Goal: Information Seeking & Learning: Understand process/instructions

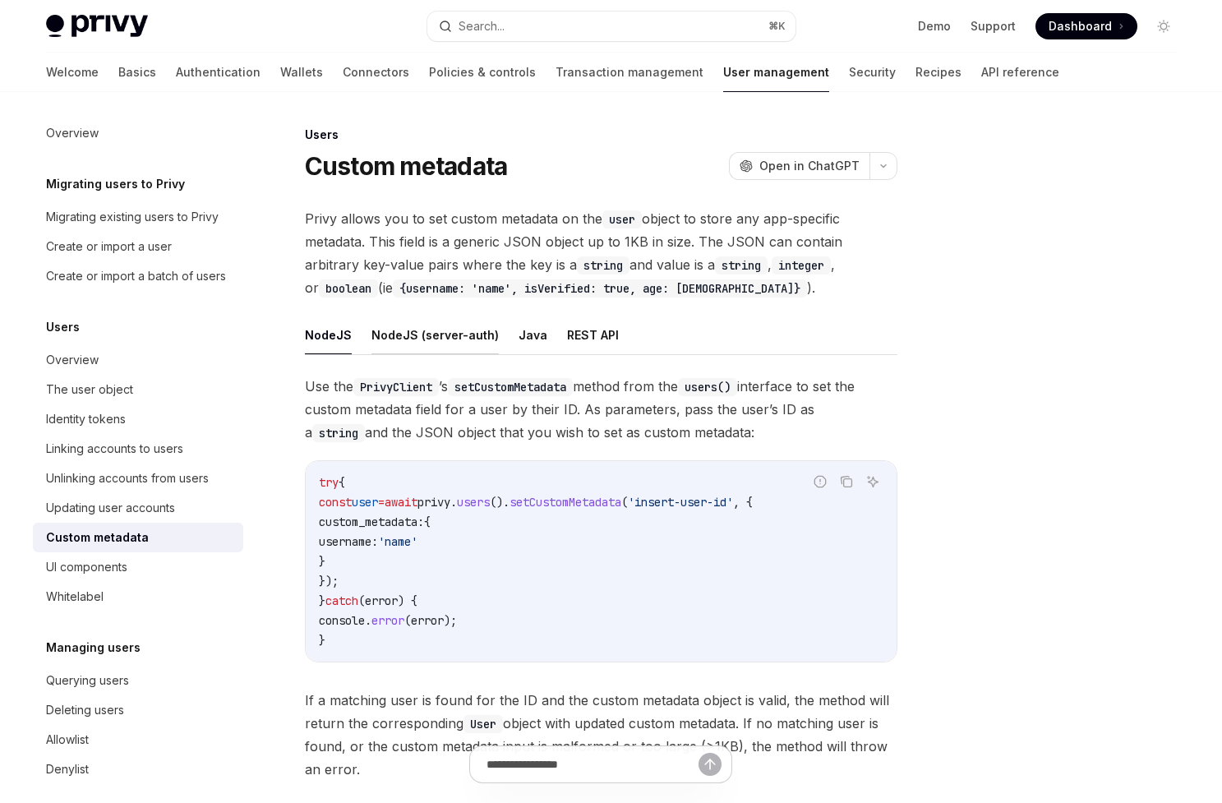
click at [405, 323] on button "NodeJS (server-auth)" at bounding box center [434, 334] width 127 height 39
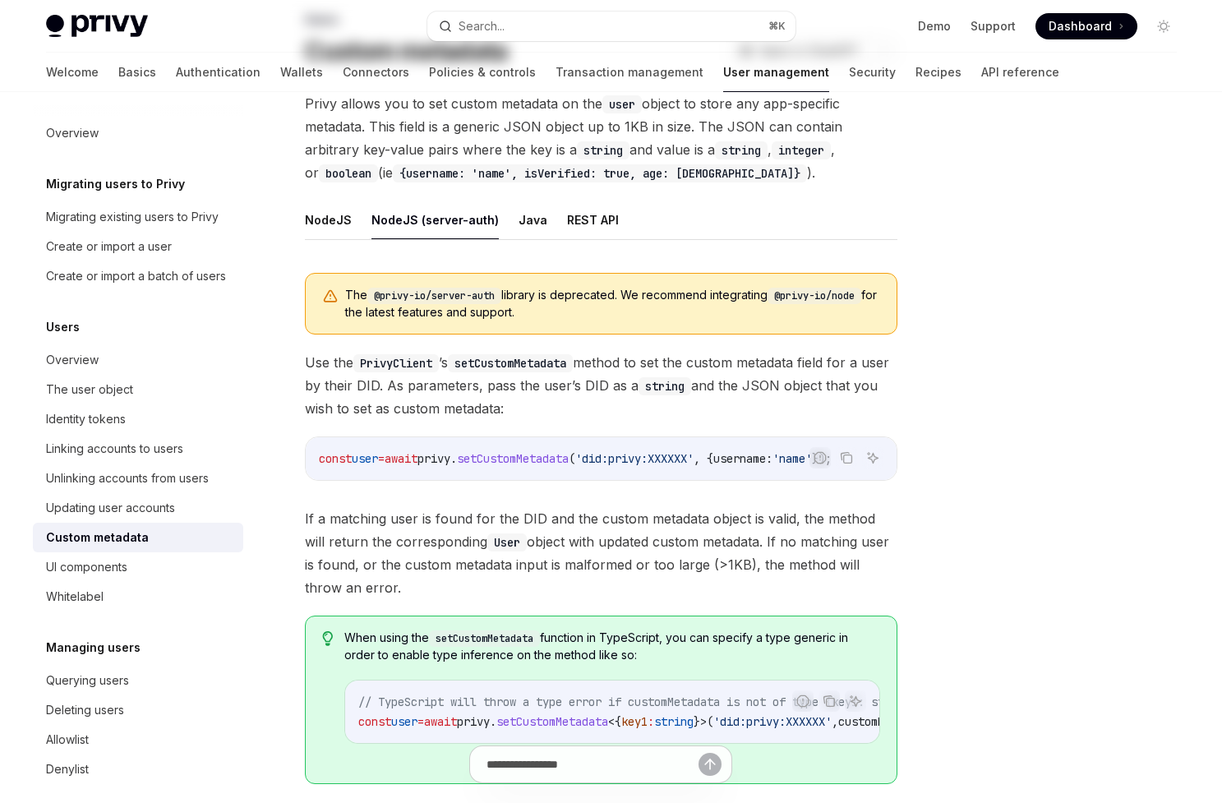
scroll to position [151, 0]
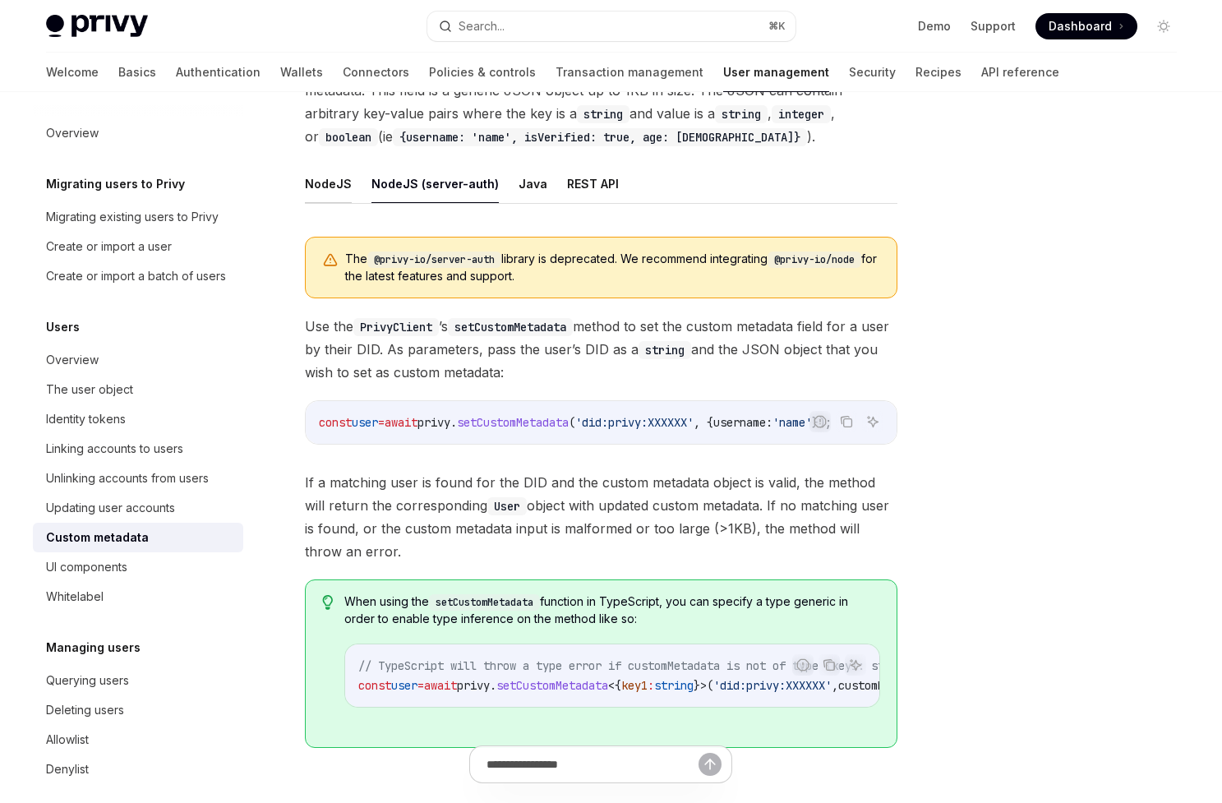
click at [327, 176] on button "NodeJS" at bounding box center [328, 183] width 47 height 39
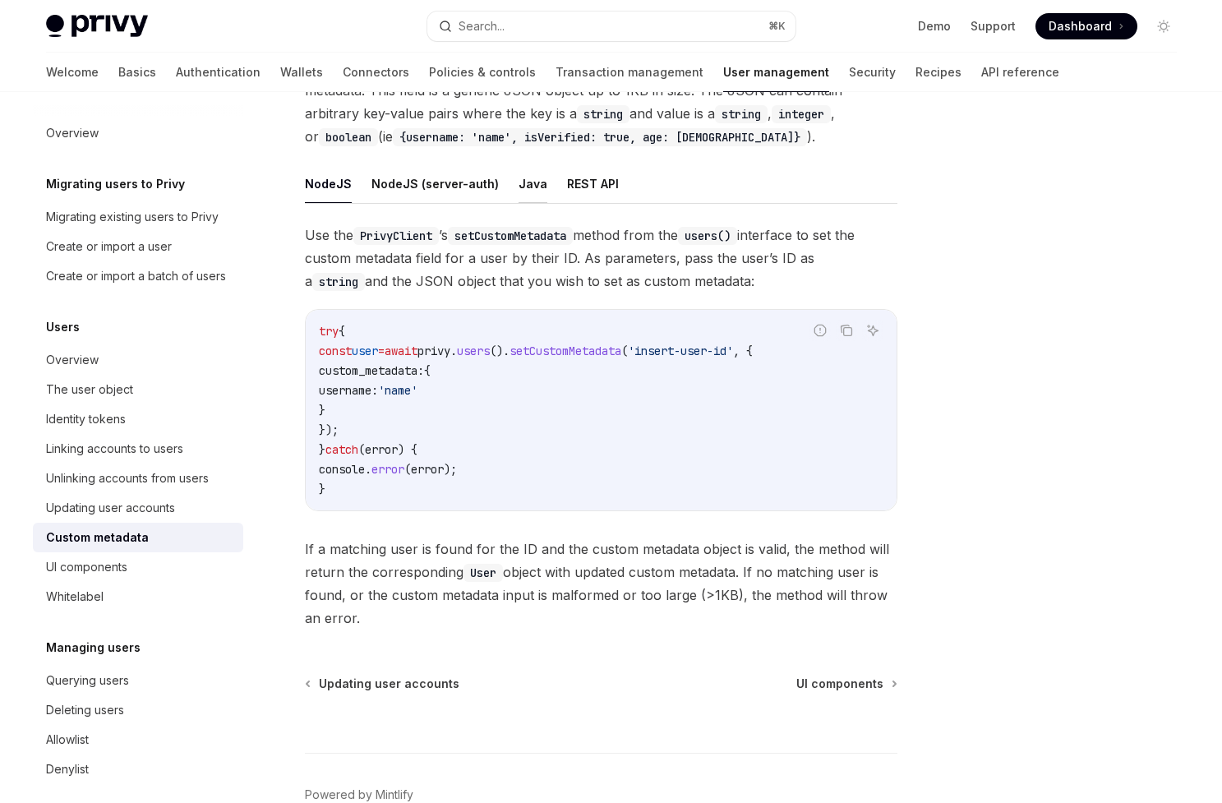
click at [531, 182] on button "Java" at bounding box center [532, 183] width 29 height 39
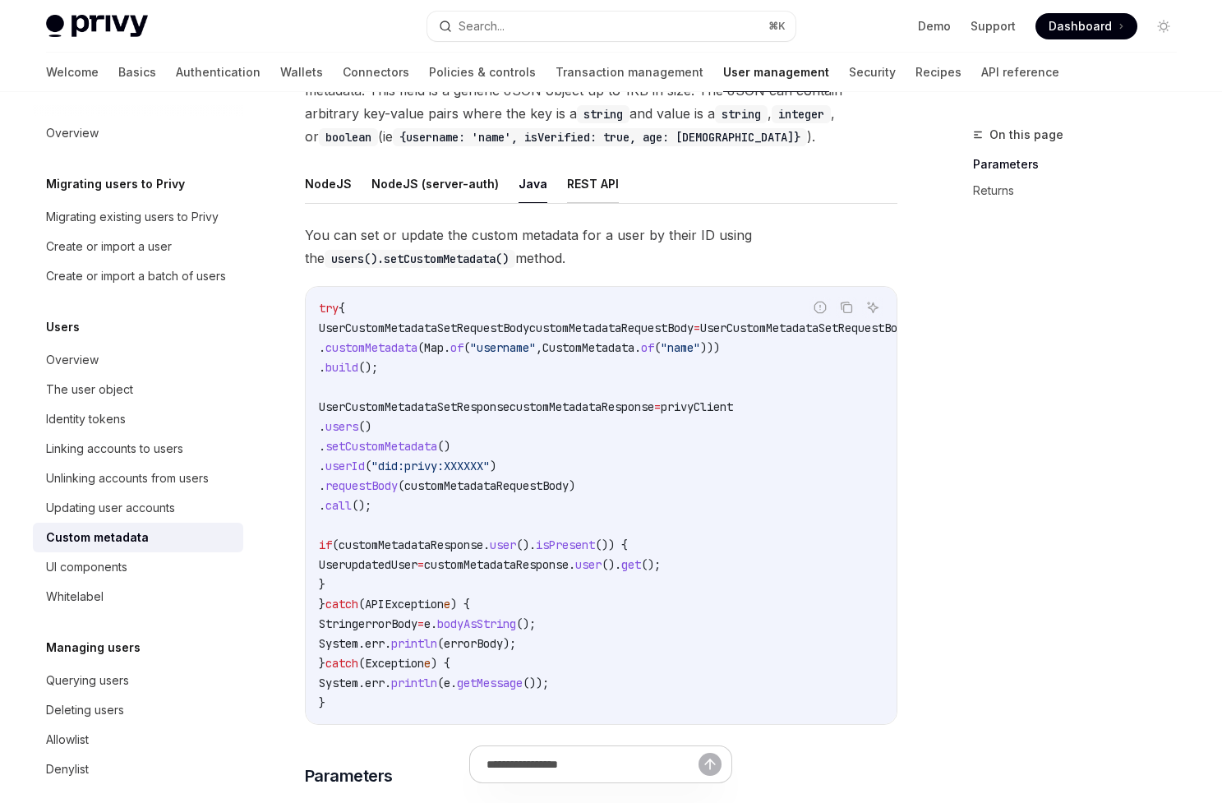
click at [567, 186] on button "REST API" at bounding box center [593, 183] width 52 height 39
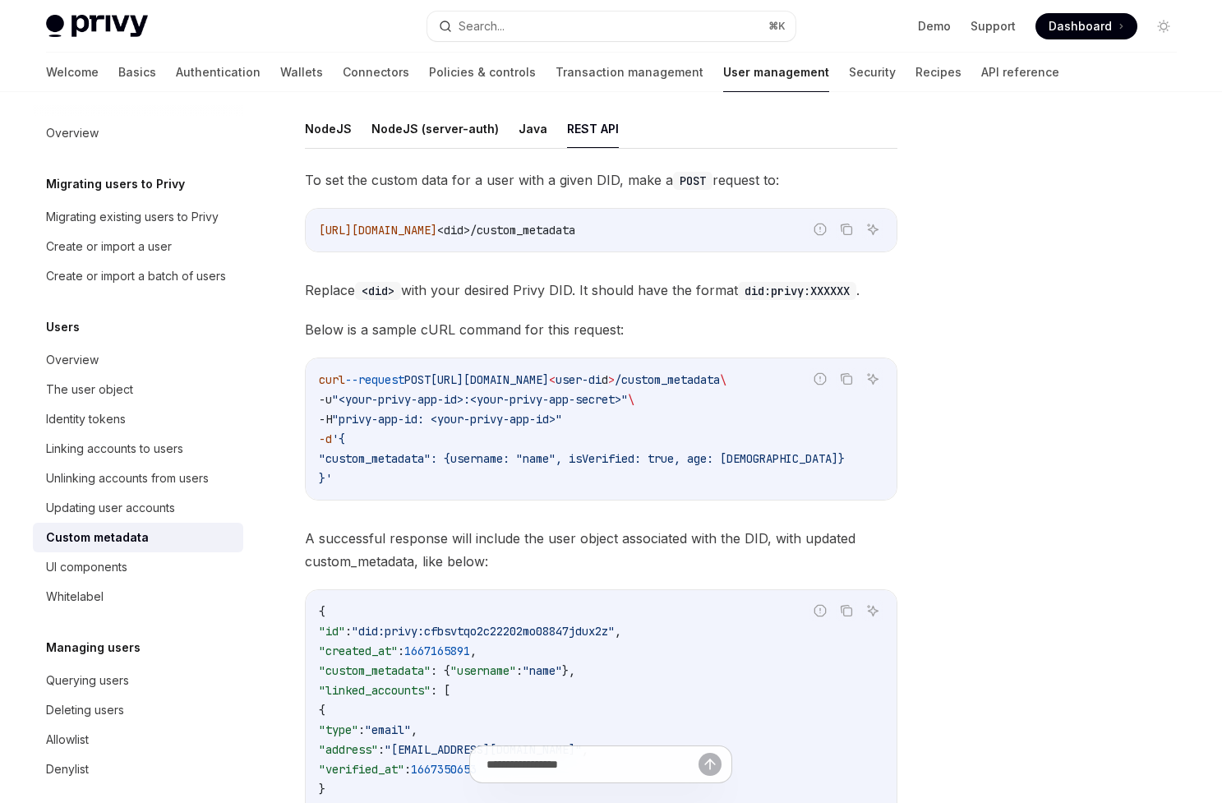
scroll to position [205, 0]
click at [331, 136] on button "NodeJS" at bounding box center [328, 130] width 47 height 39
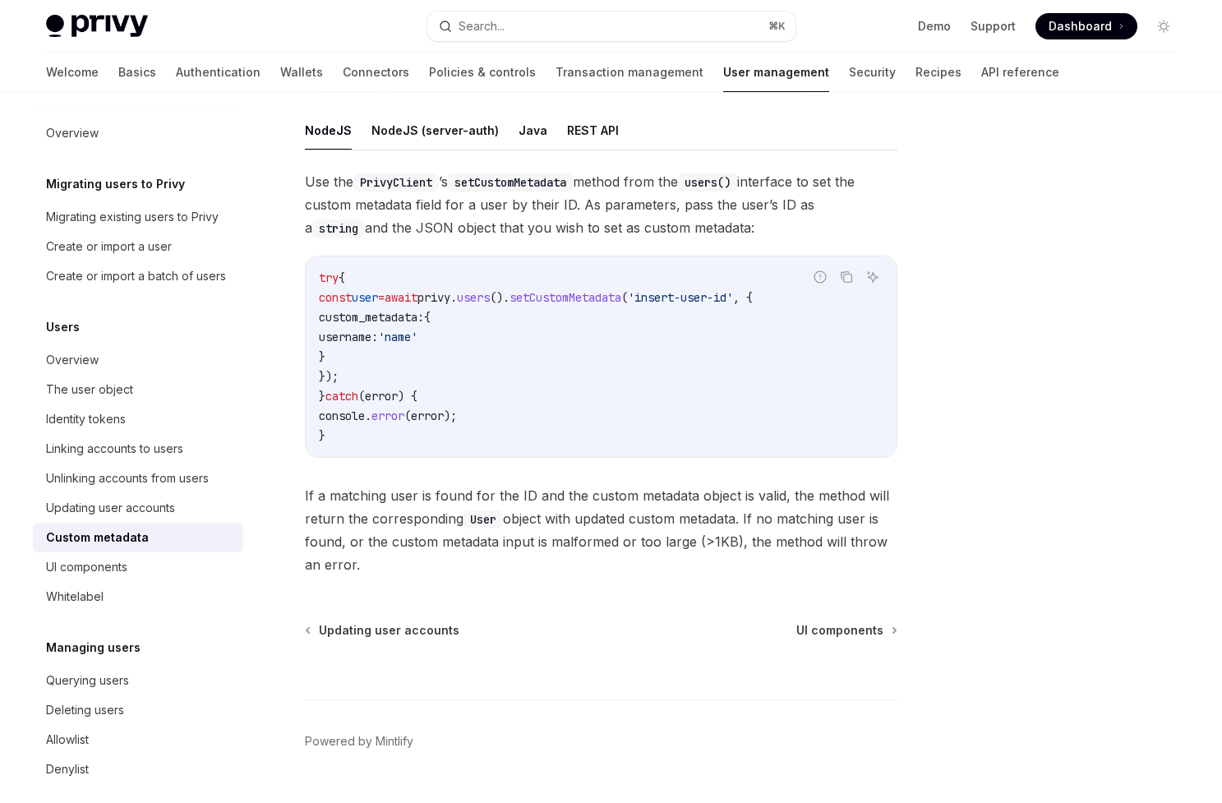
click at [542, 131] on ul "NodeJS NodeJS (server-auth) Java REST API" at bounding box center [601, 130] width 592 height 39
click at [521, 131] on button "Java" at bounding box center [532, 130] width 29 height 39
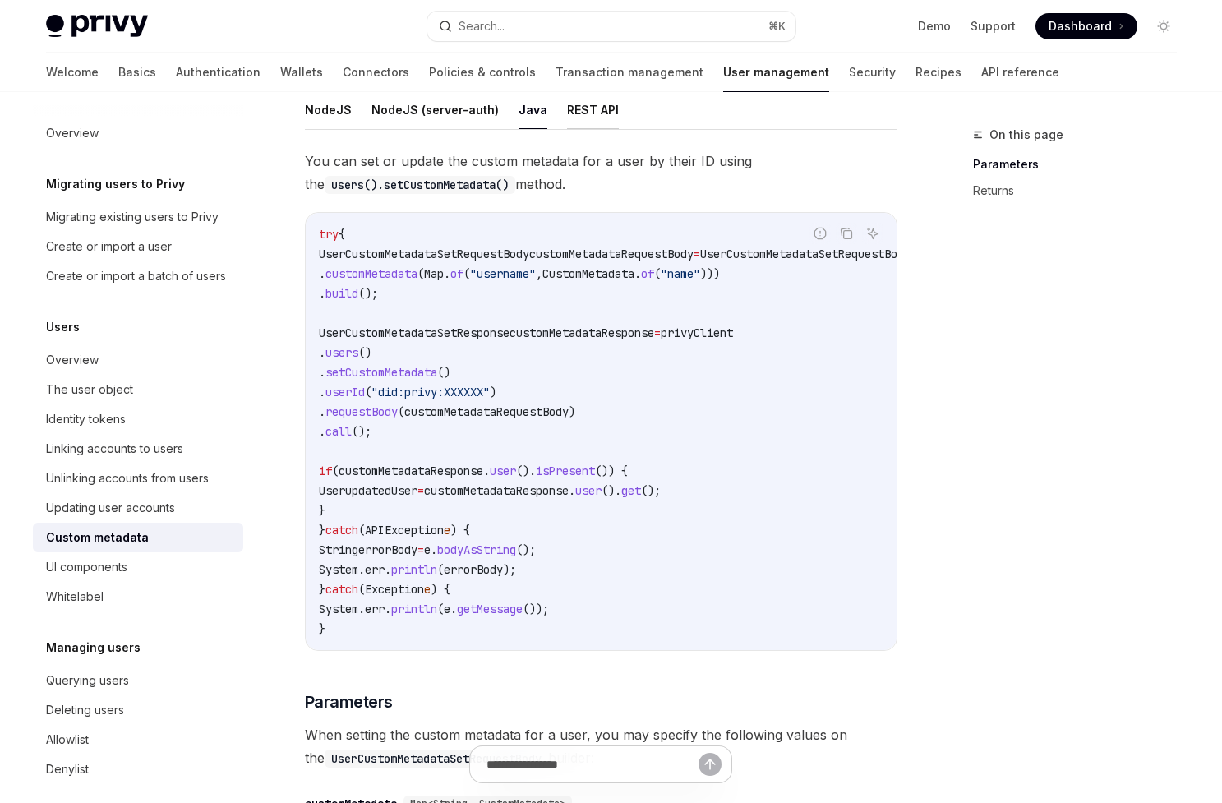
scroll to position [173, 0]
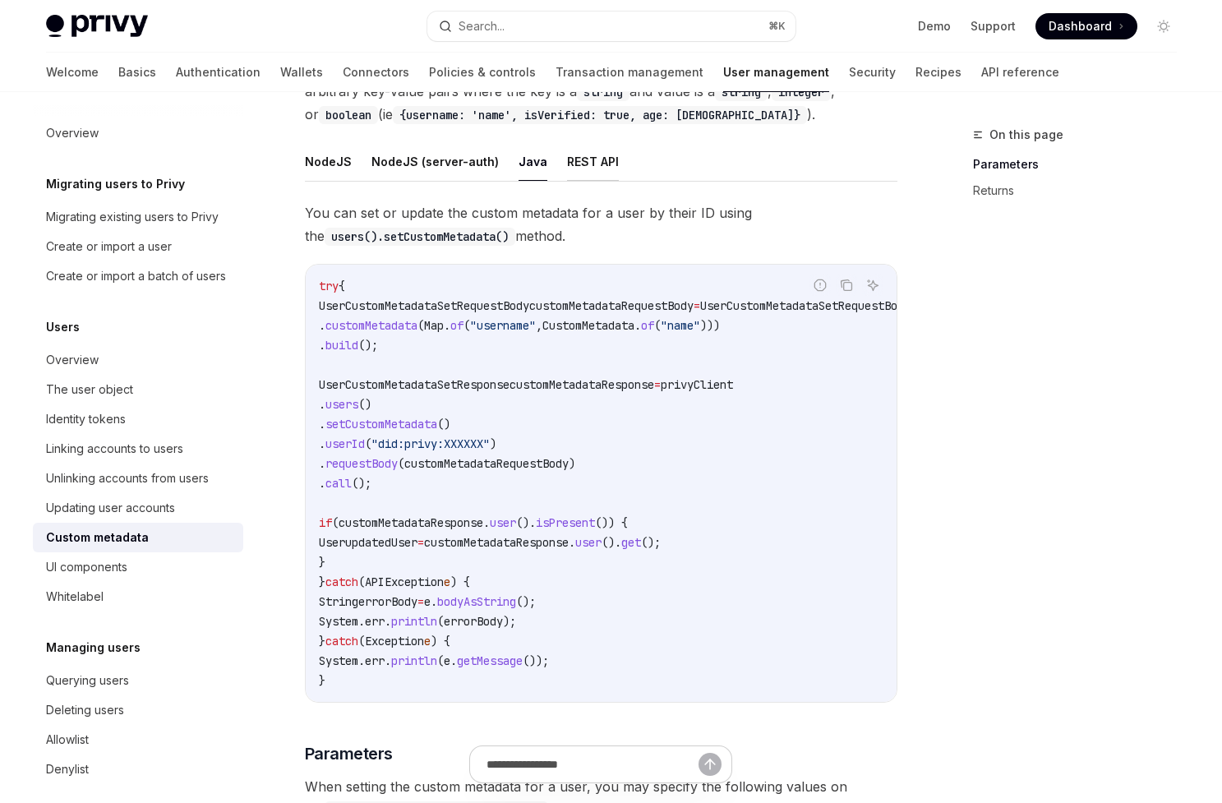
click at [569, 145] on button "REST API" at bounding box center [593, 161] width 52 height 39
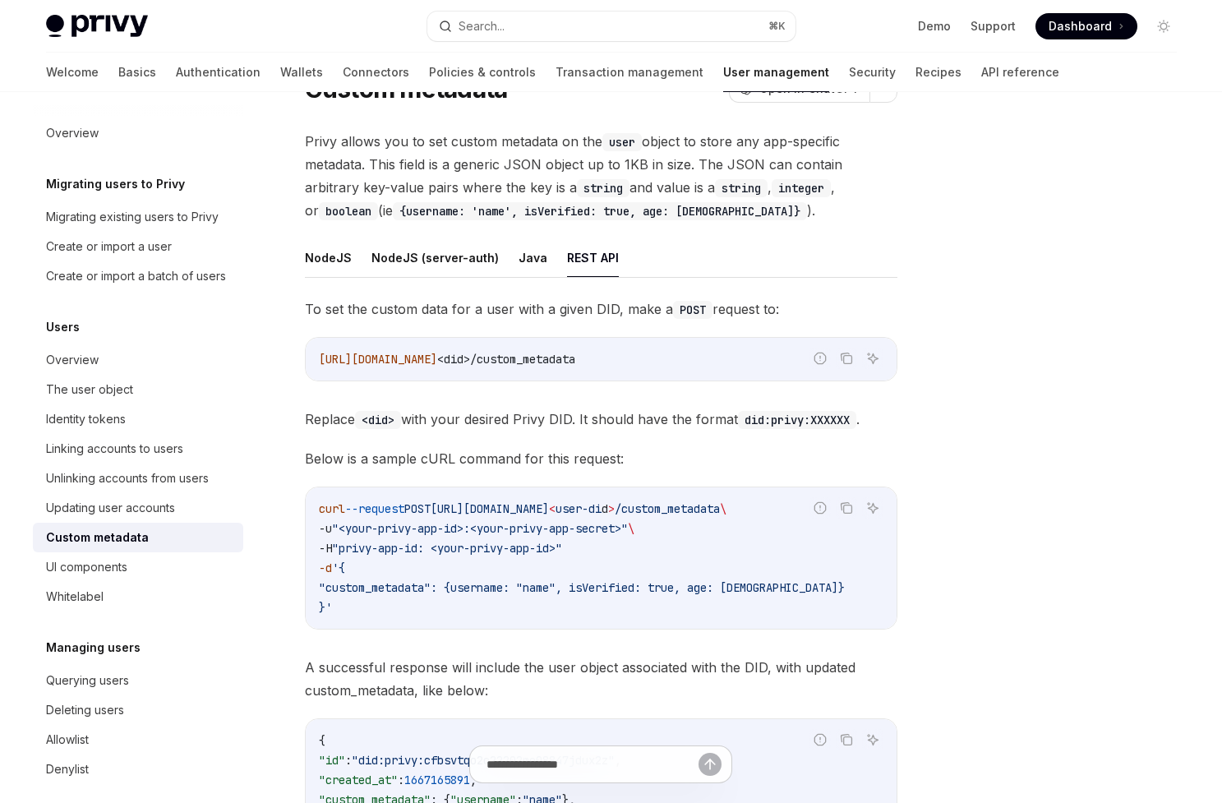
scroll to position [71, 0]
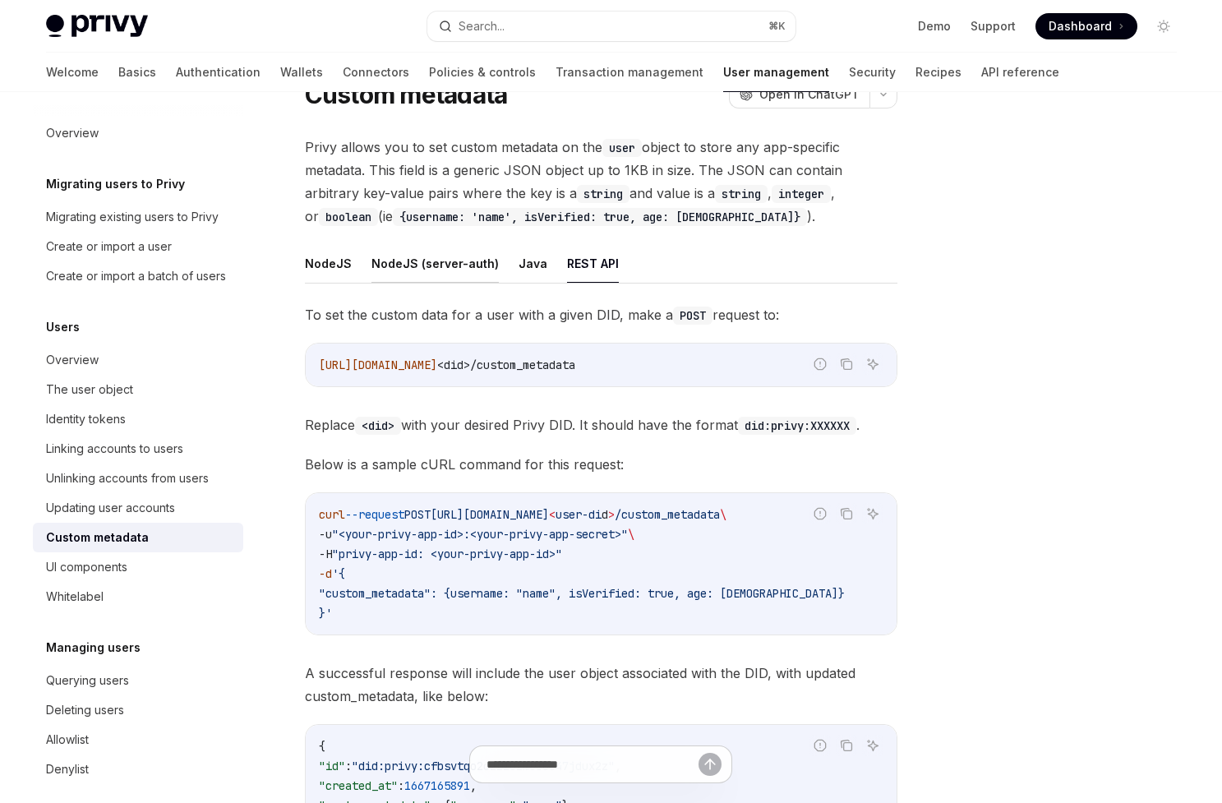
click at [419, 260] on button "NodeJS (server-auth)" at bounding box center [434, 263] width 127 height 39
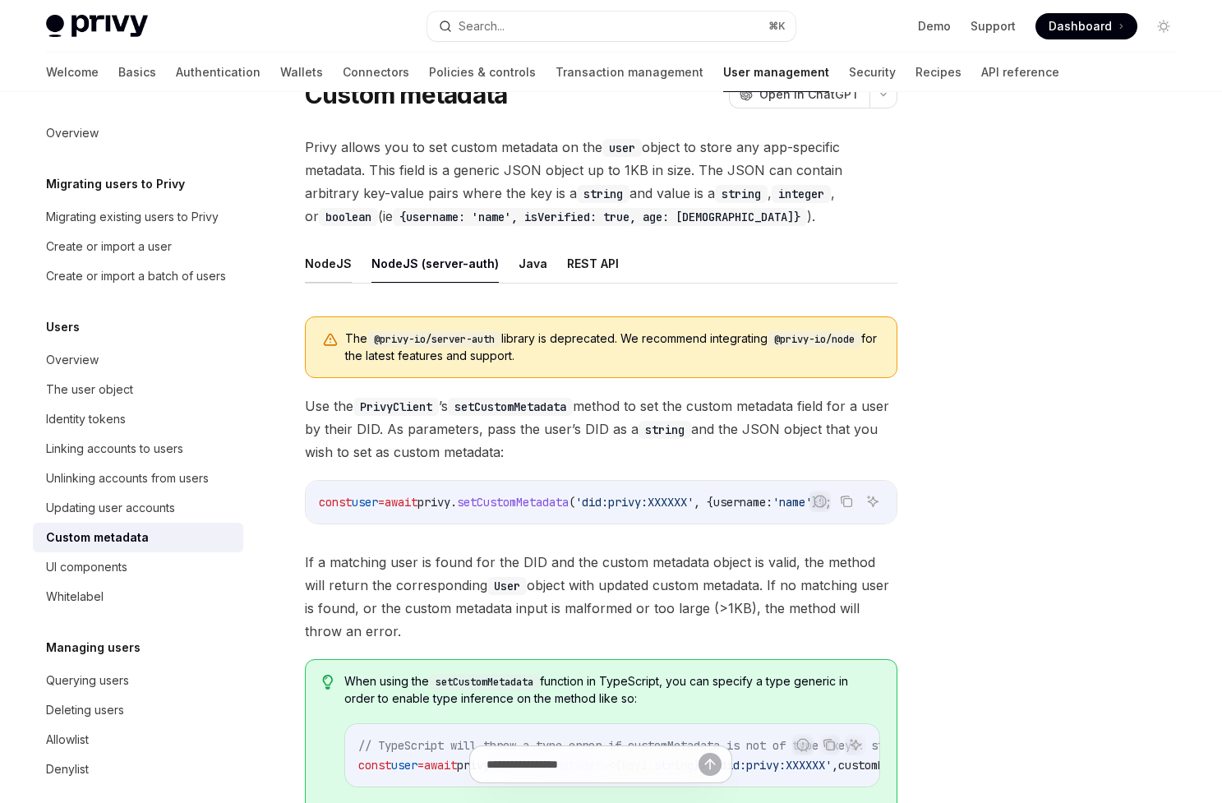
click at [330, 265] on button "NodeJS" at bounding box center [328, 263] width 47 height 39
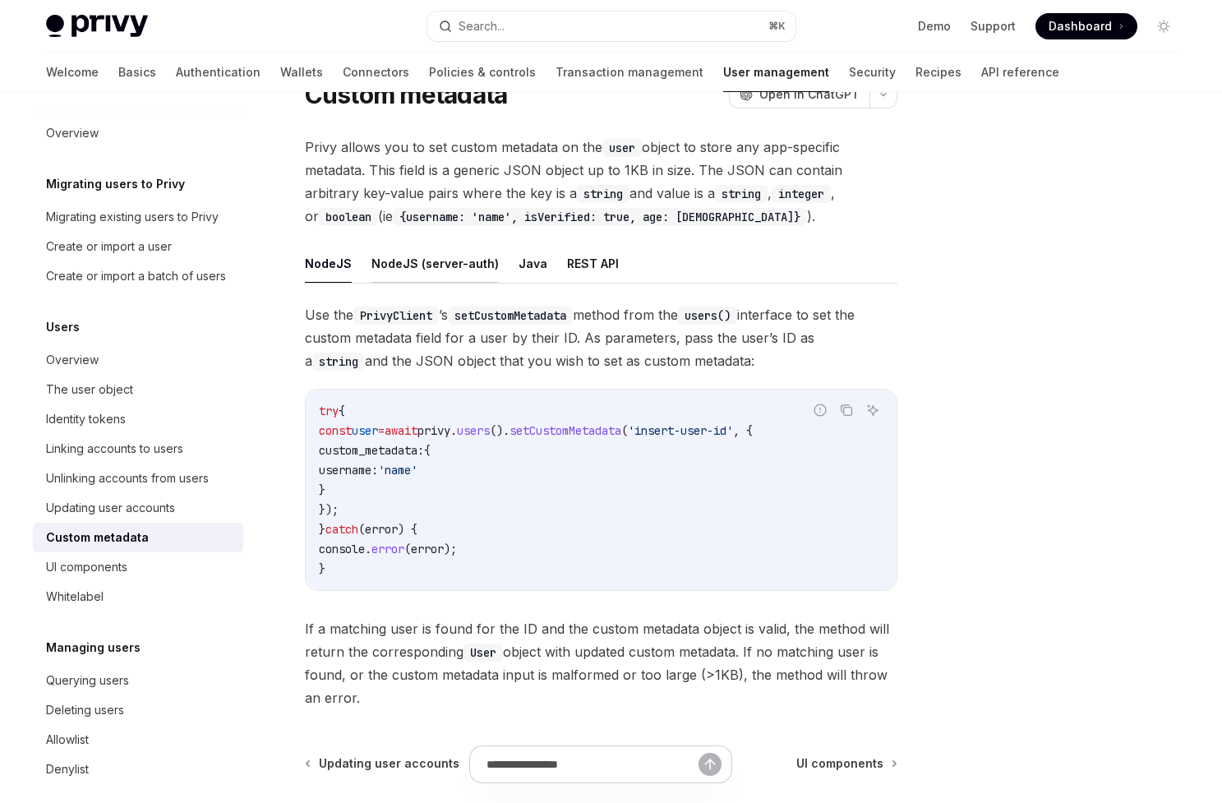
click at [392, 268] on button "NodeJS (server-auth)" at bounding box center [434, 263] width 127 height 39
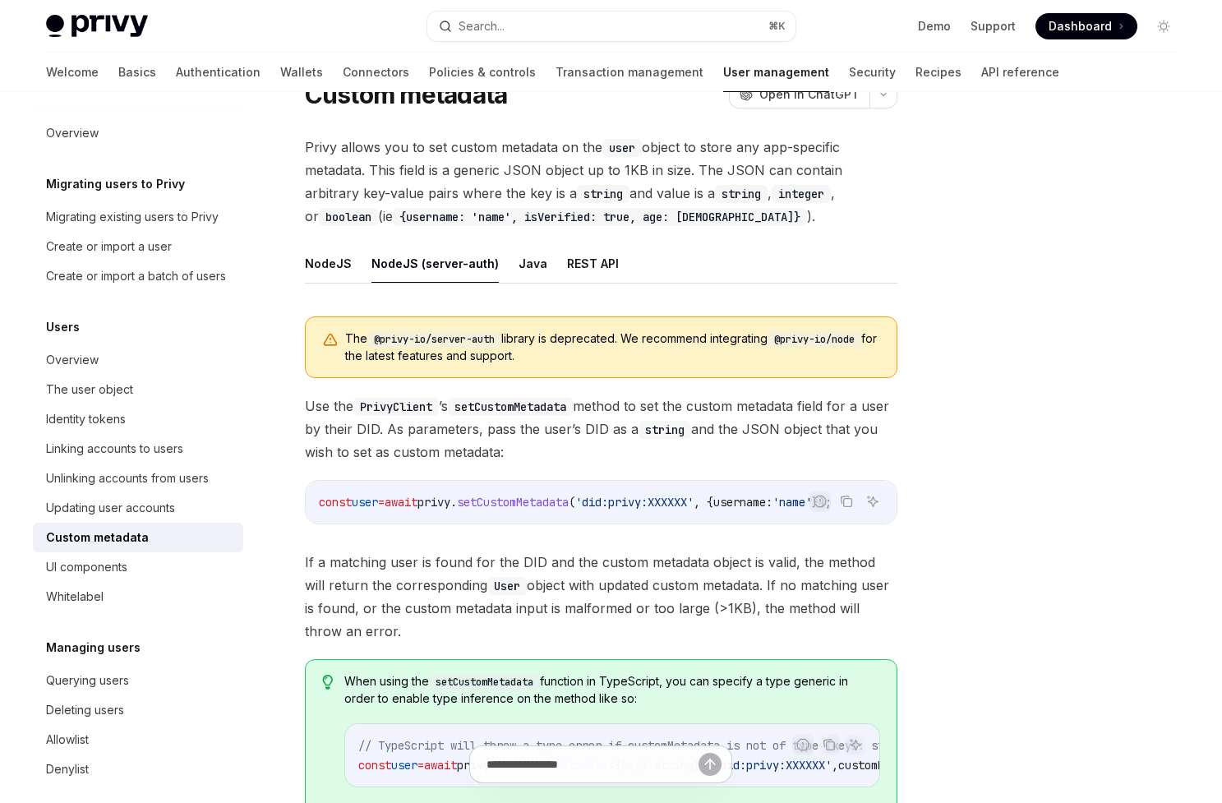
drag, startPoint x: 541, startPoint y: 523, endPoint x: 702, endPoint y: 524, distance: 161.0
click at [702, 523] on div "const user = await privy . setCustomMetadata ( 'did:privy:XXXXXX' , { username:…" at bounding box center [601, 502] width 591 height 43
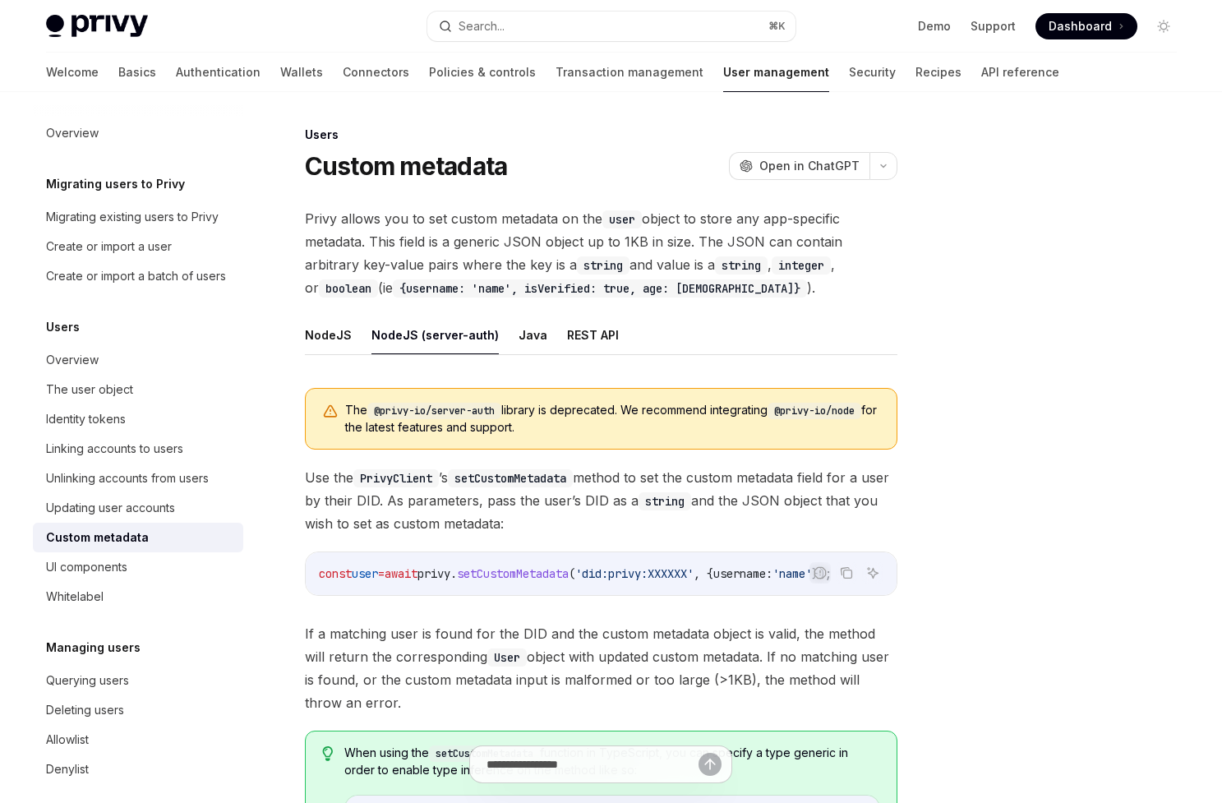
click at [377, 333] on button "NodeJS (server-auth)" at bounding box center [434, 334] width 127 height 39
click at [330, 335] on button "NodeJS" at bounding box center [328, 334] width 47 height 39
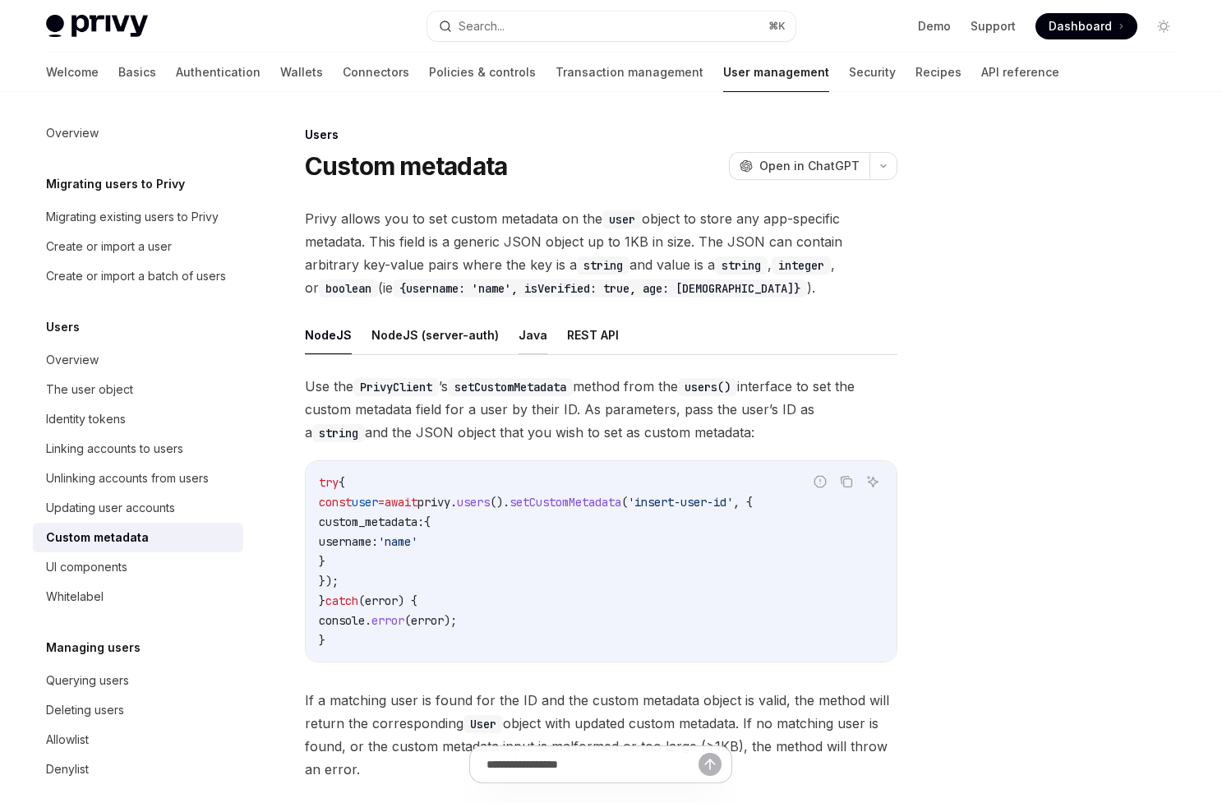
click at [518, 336] on button "Java" at bounding box center [532, 334] width 29 height 39
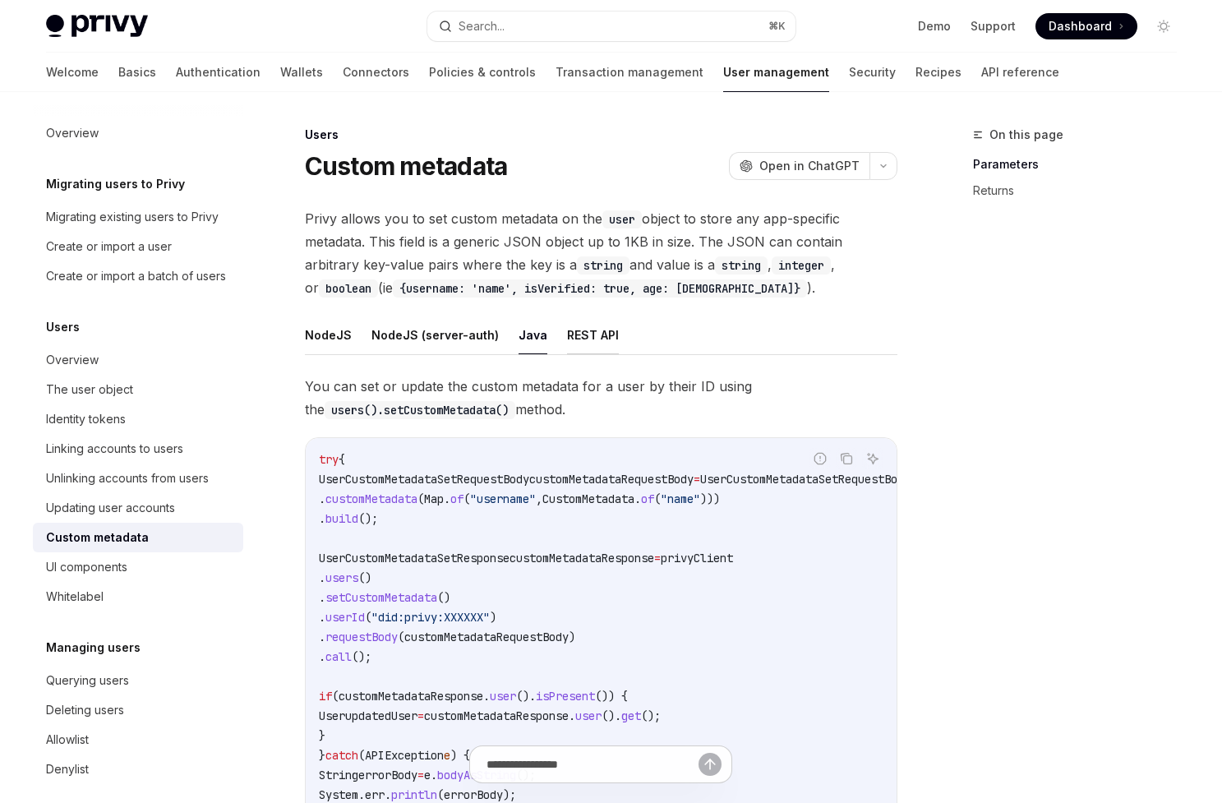
click at [580, 348] on button "REST API" at bounding box center [593, 334] width 52 height 39
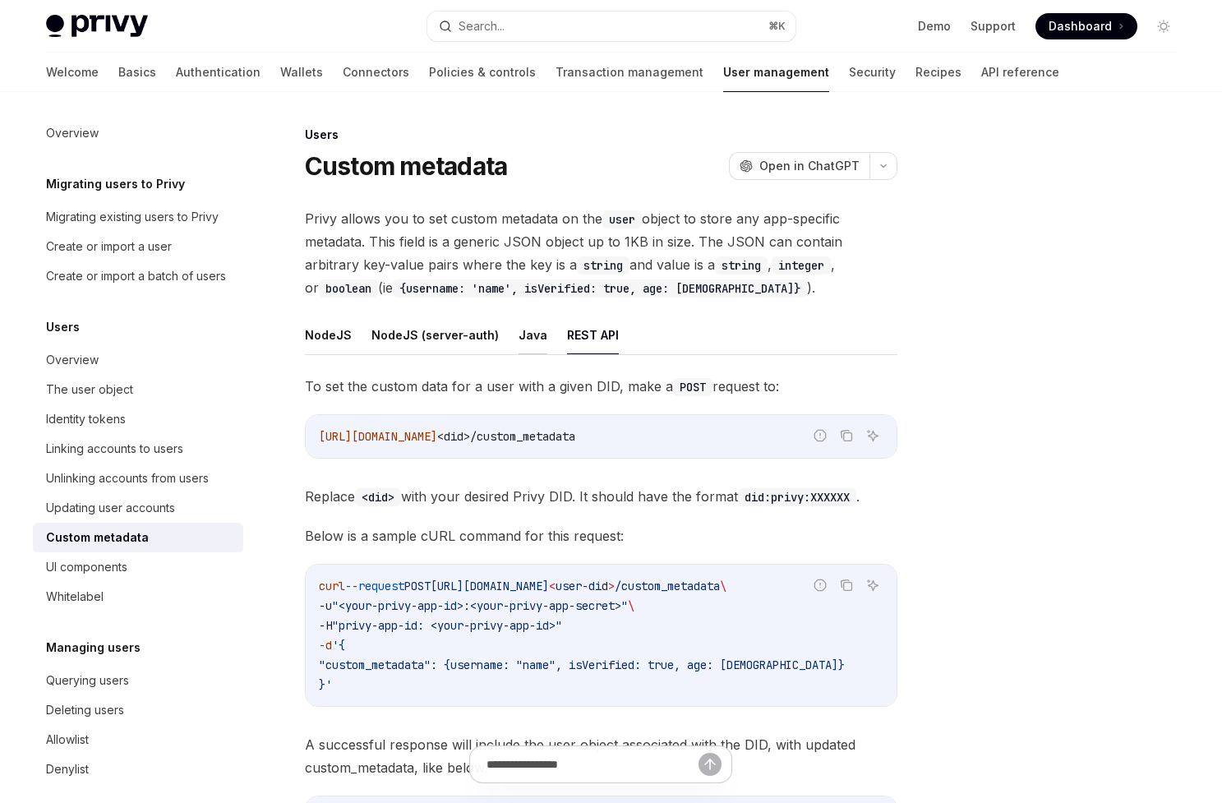
click at [524, 334] on button "Java" at bounding box center [532, 334] width 29 height 39
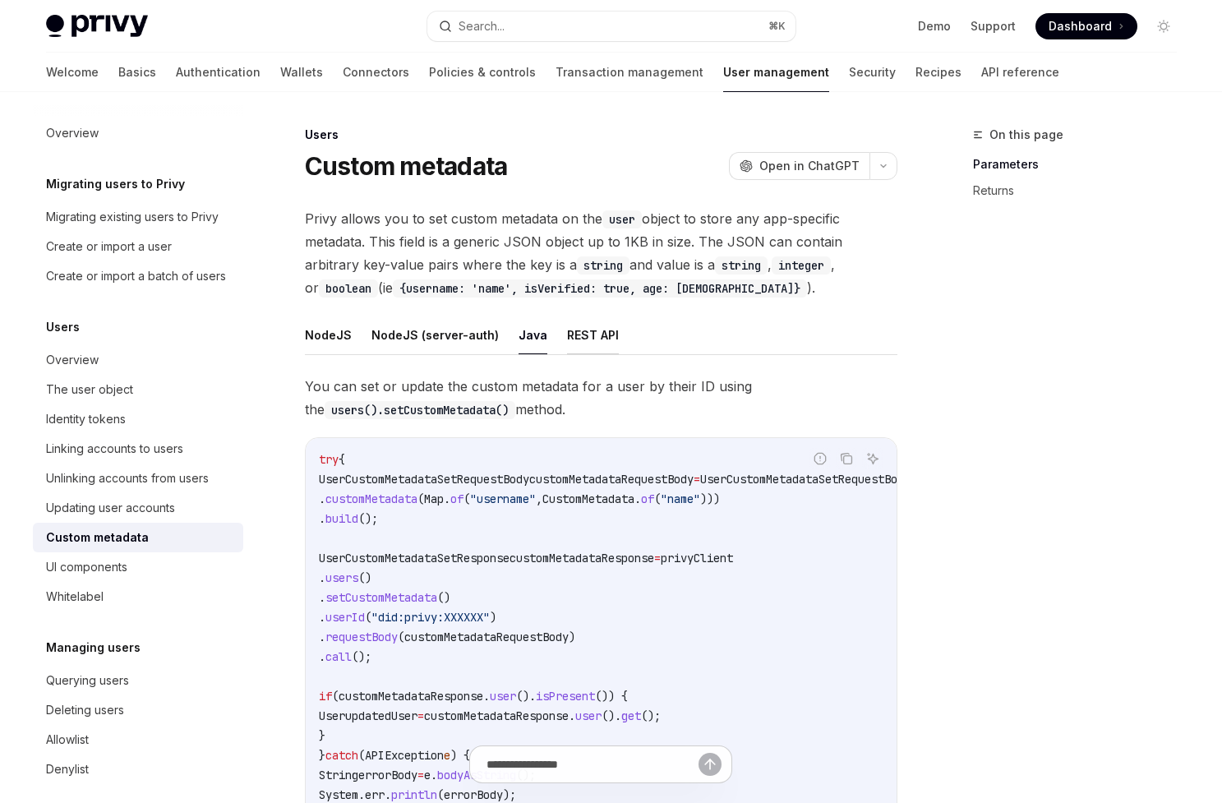
click at [589, 339] on button "REST API" at bounding box center [593, 334] width 52 height 39
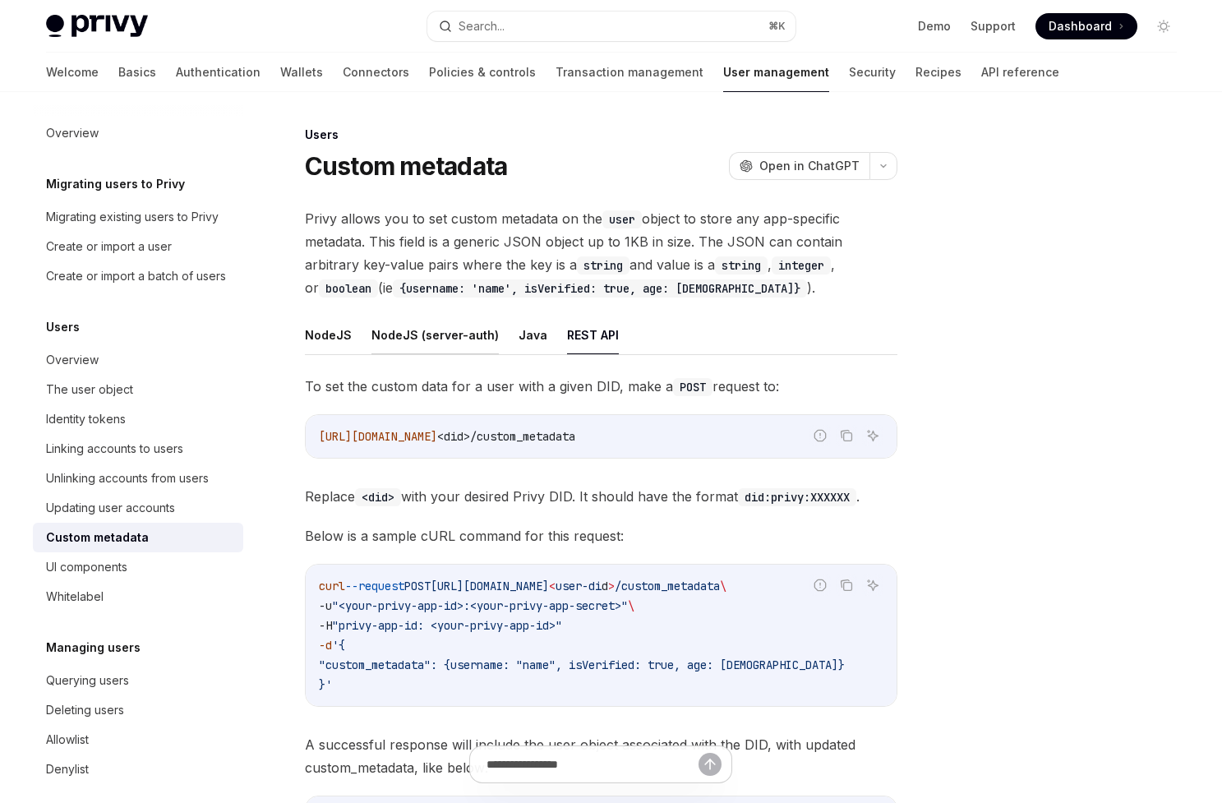
click at [417, 333] on button "NodeJS (server-auth)" at bounding box center [434, 334] width 127 height 39
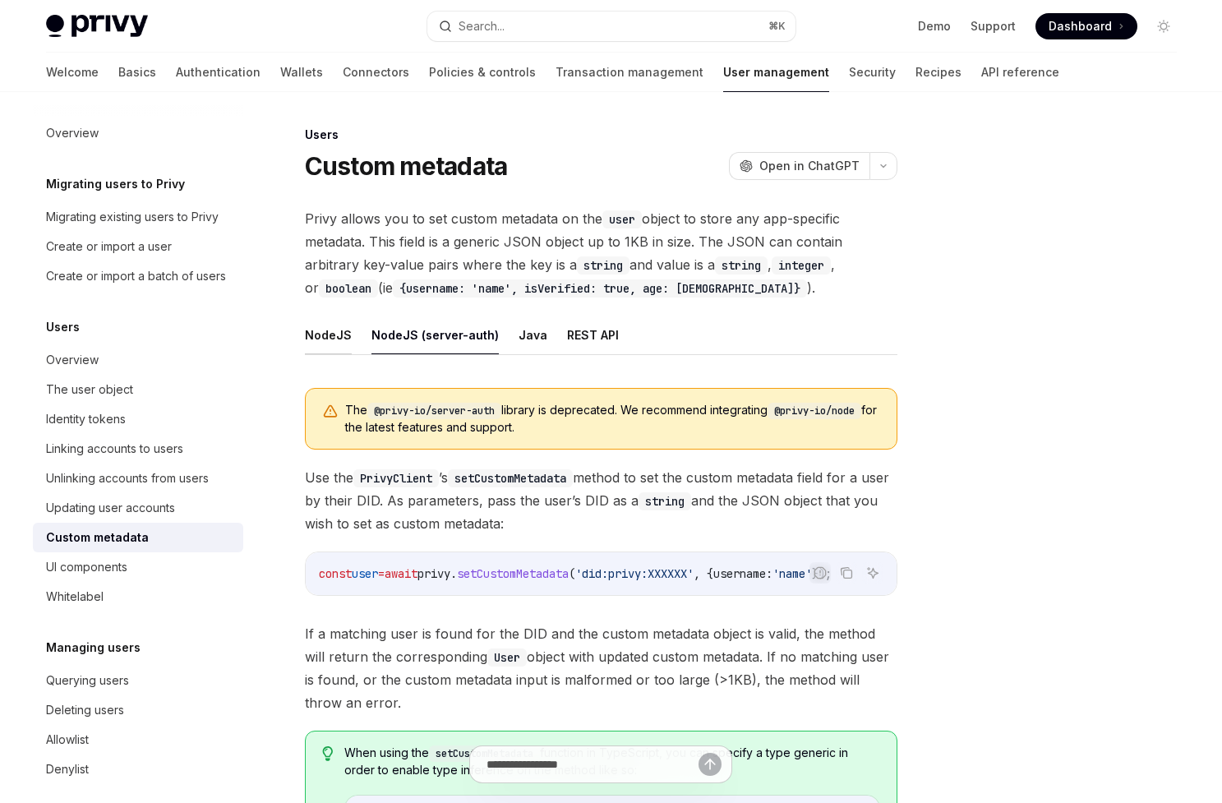
scroll to position [88, 0]
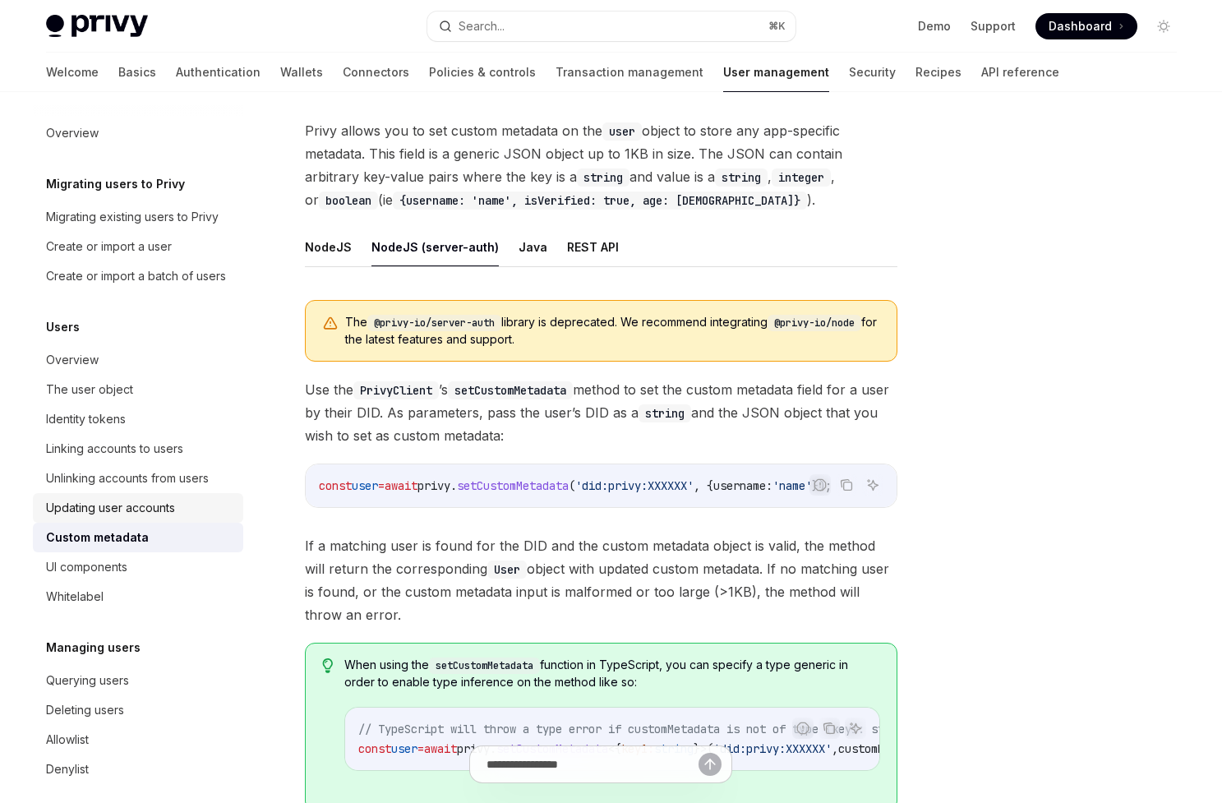
click at [164, 514] on div "Updating user accounts" at bounding box center [110, 508] width 129 height 20
type textarea "*"
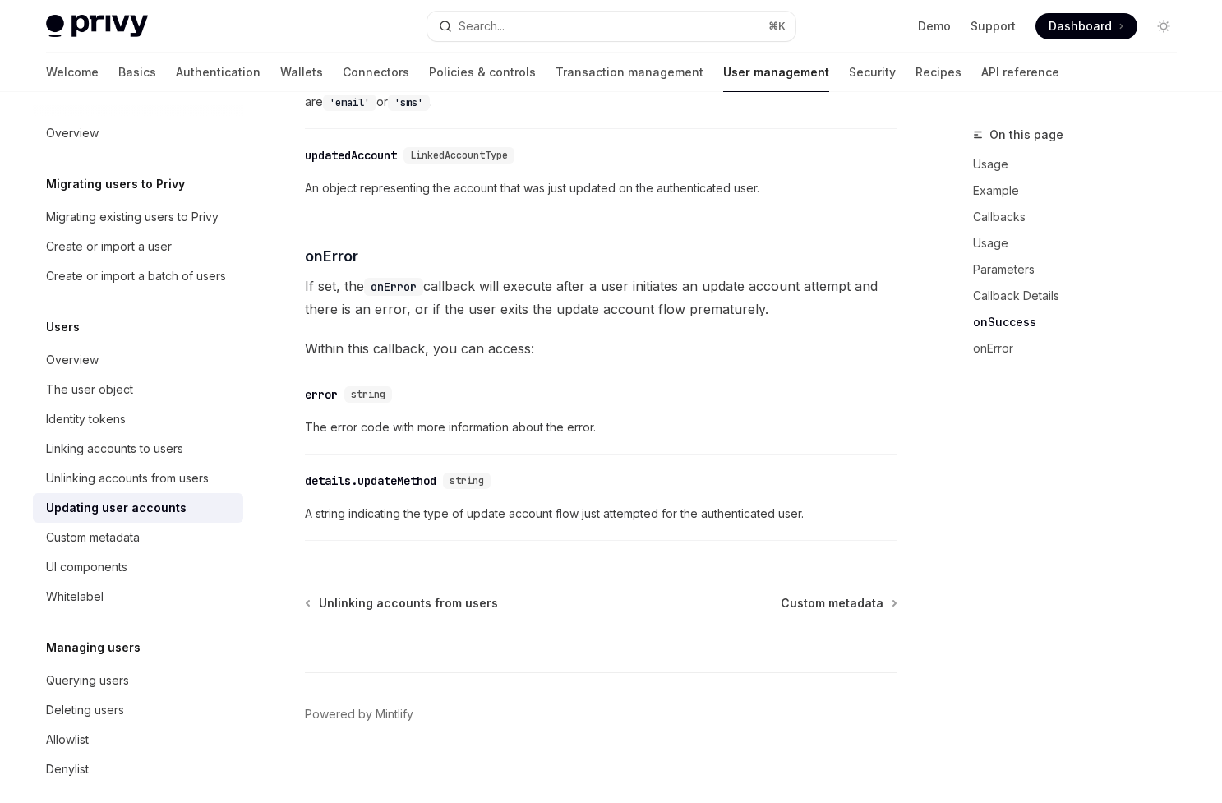
scroll to position [2275, 0]
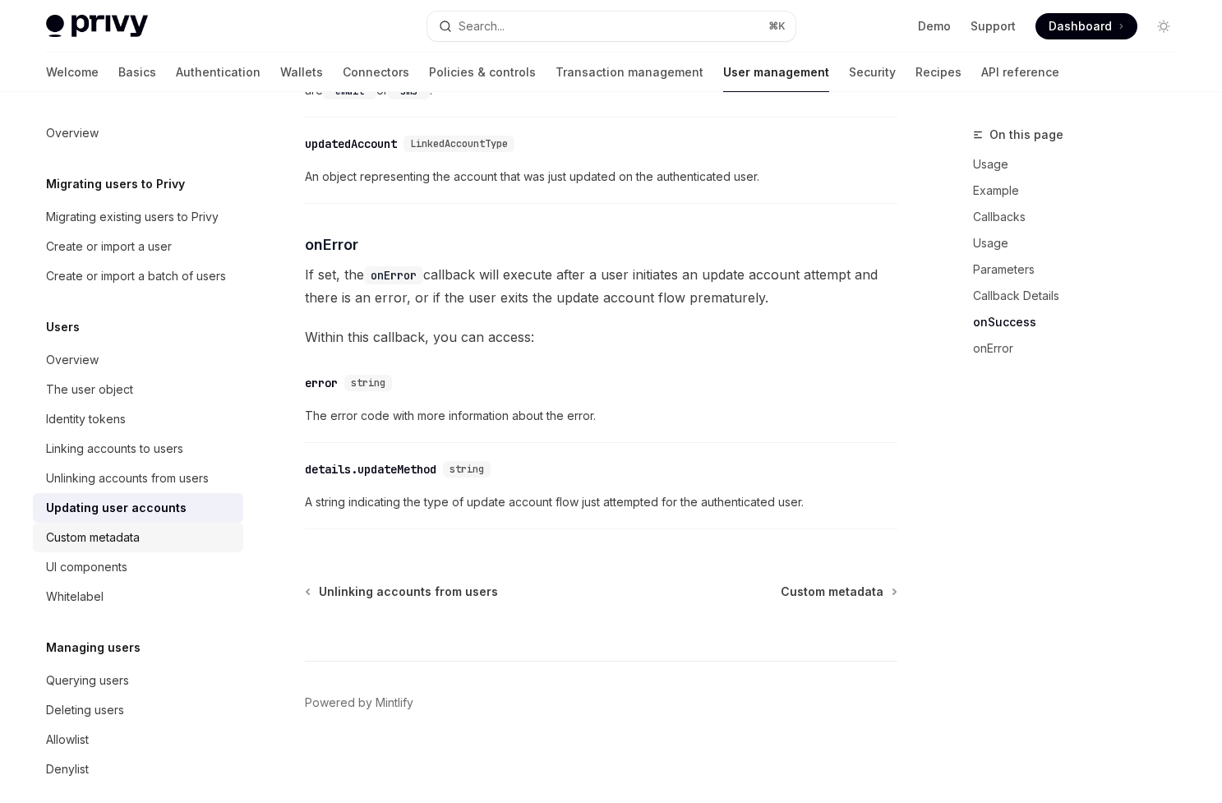
click at [130, 528] on div "Custom metadata" at bounding box center [93, 537] width 94 height 20
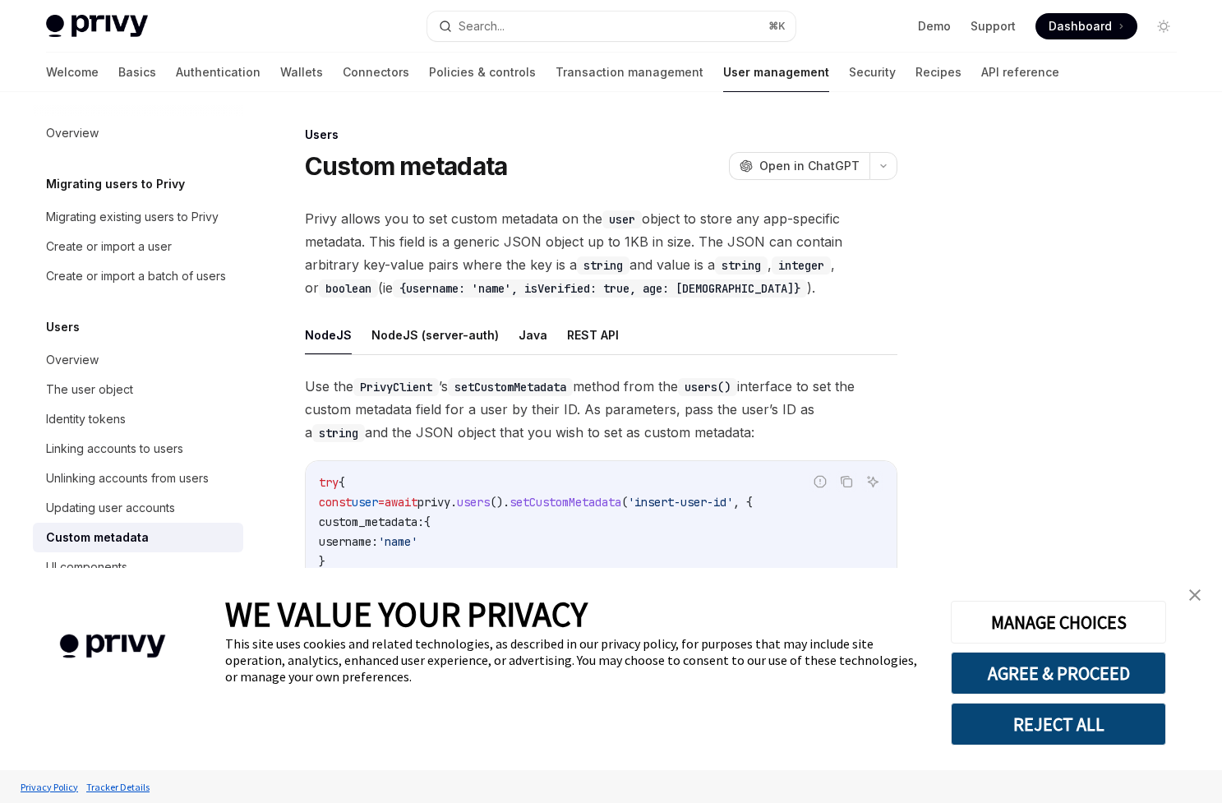
scroll to position [243, 0]
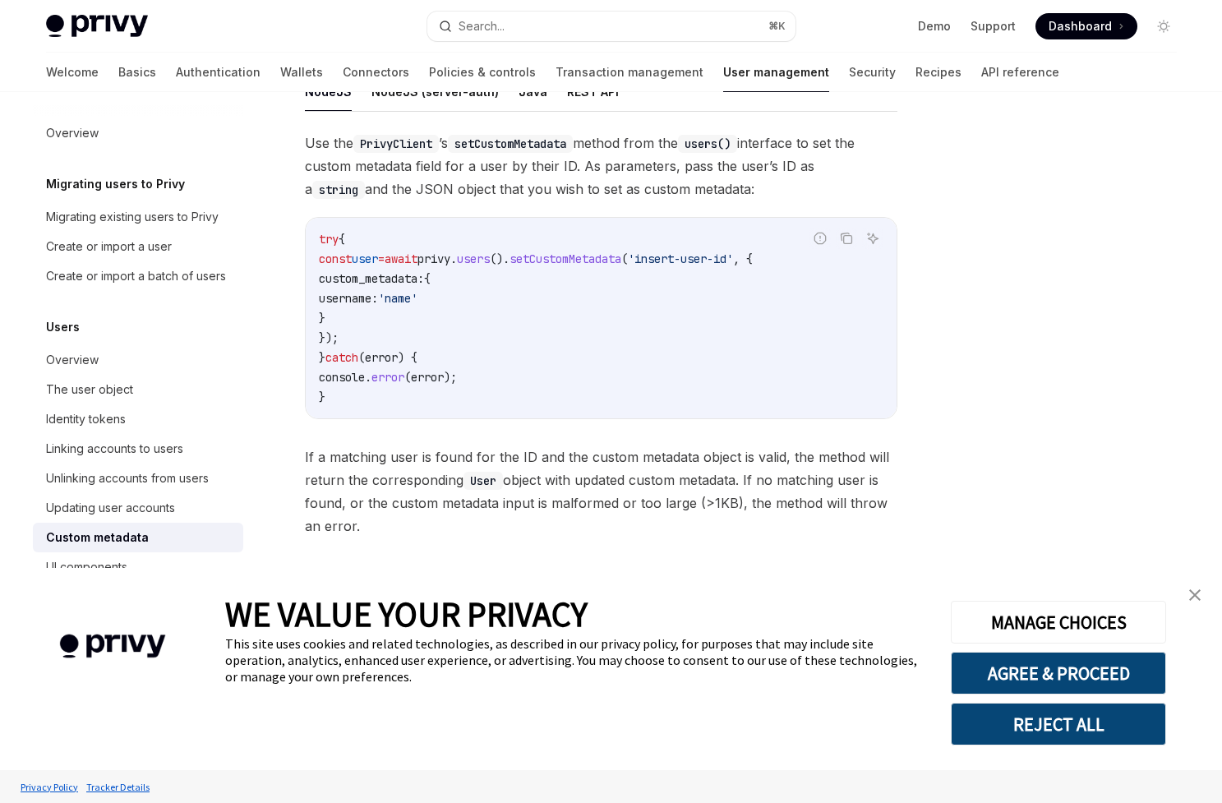
click at [450, 258] on span "privy" at bounding box center [433, 258] width 33 height 15
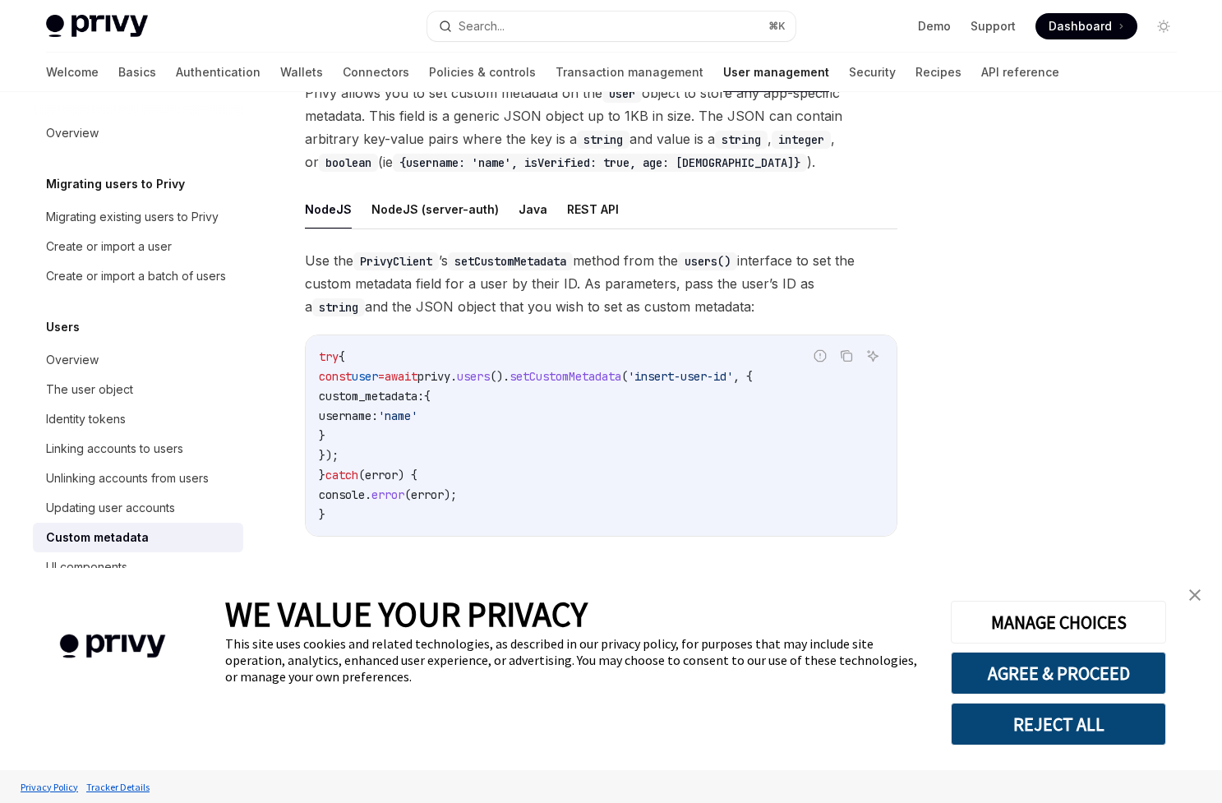
click at [431, 182] on div "Privy allows you to set custom metadata on the user object to store any app-spe…" at bounding box center [601, 367] width 592 height 573
click at [431, 206] on button "NodeJS (server-auth)" at bounding box center [434, 209] width 127 height 39
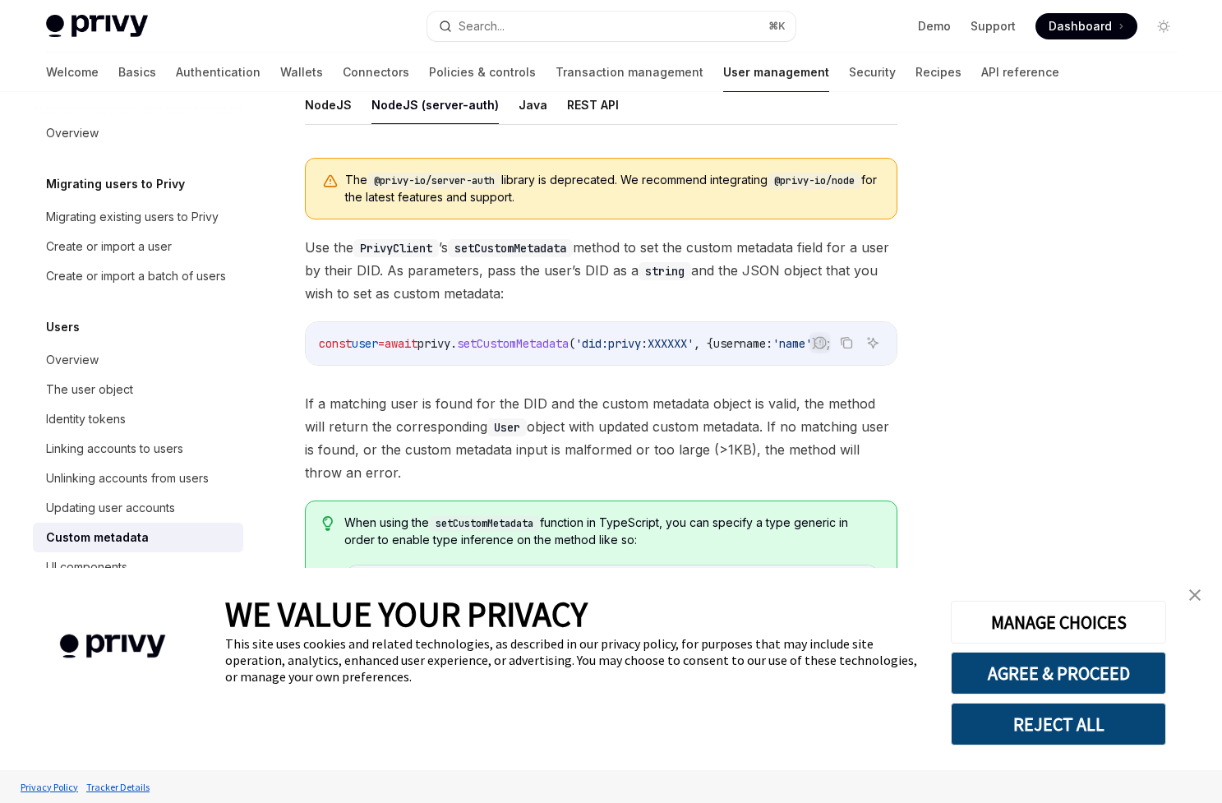
scroll to position [233, 0]
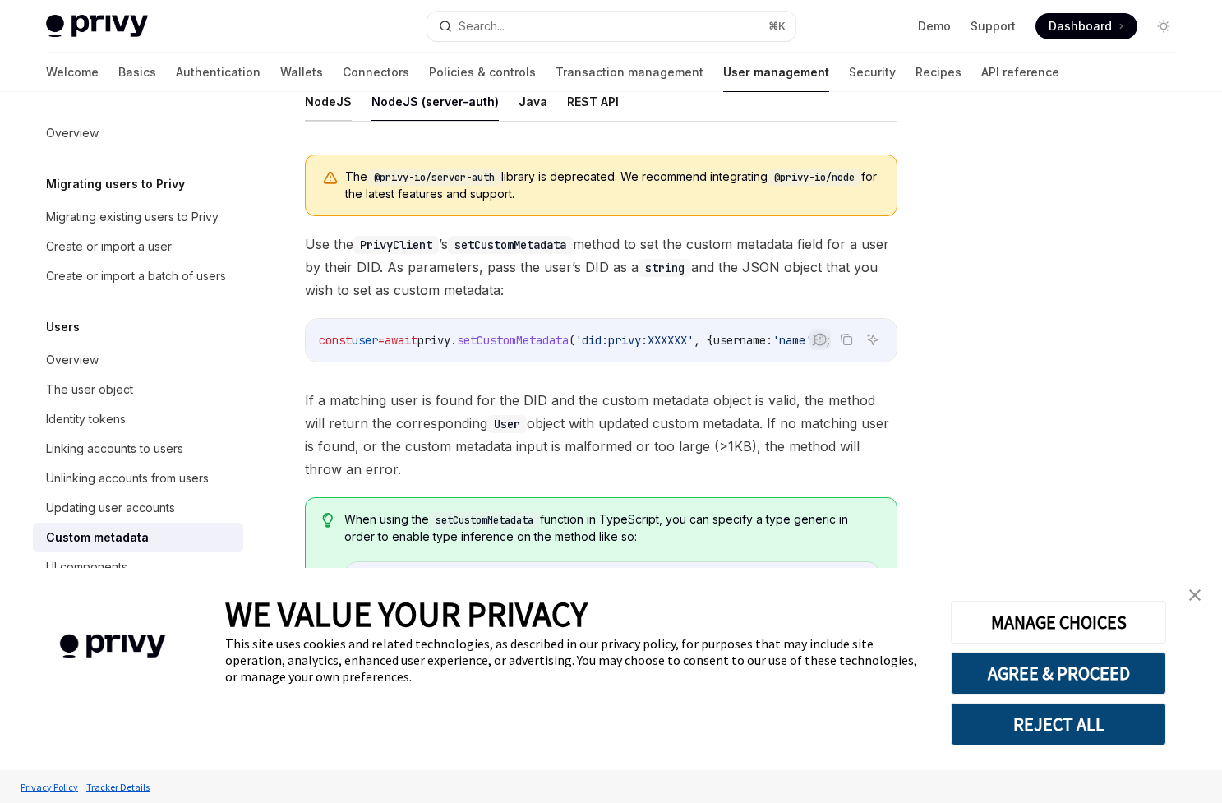
click at [339, 104] on button "NodeJS" at bounding box center [328, 101] width 47 height 39
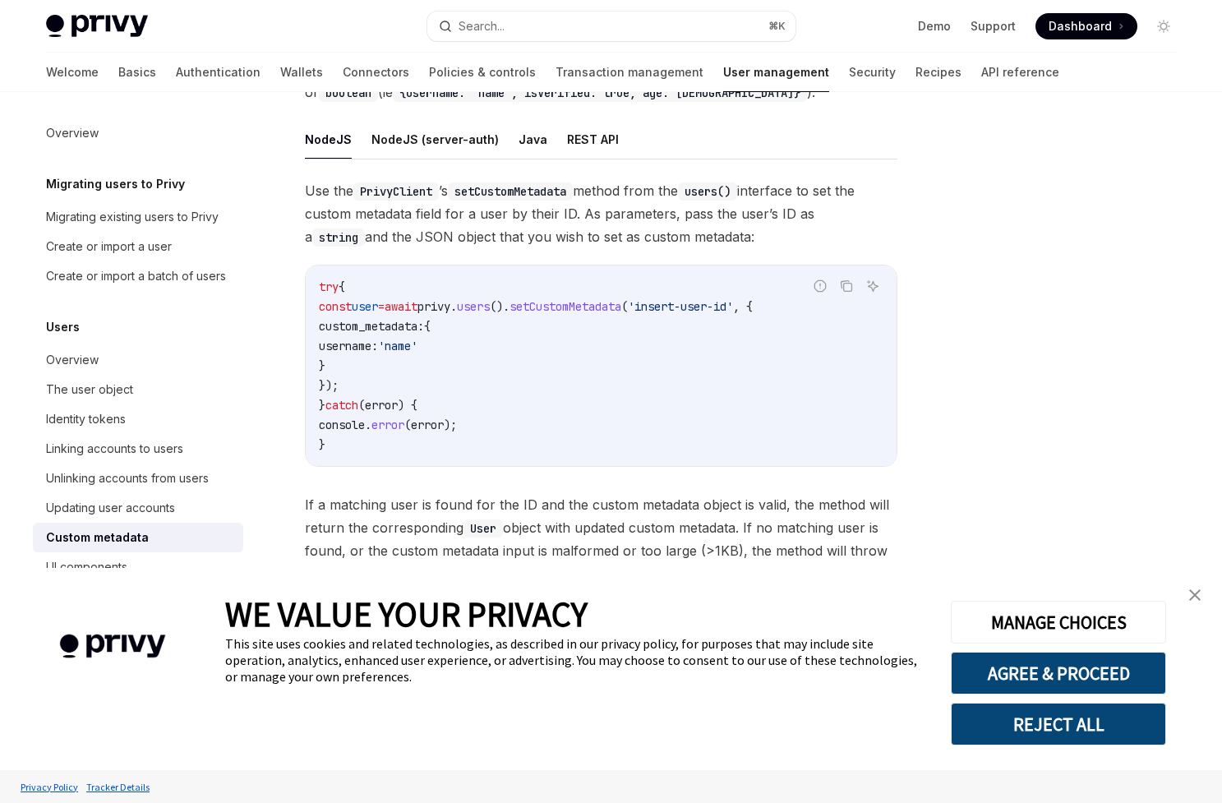
scroll to position [189, 0]
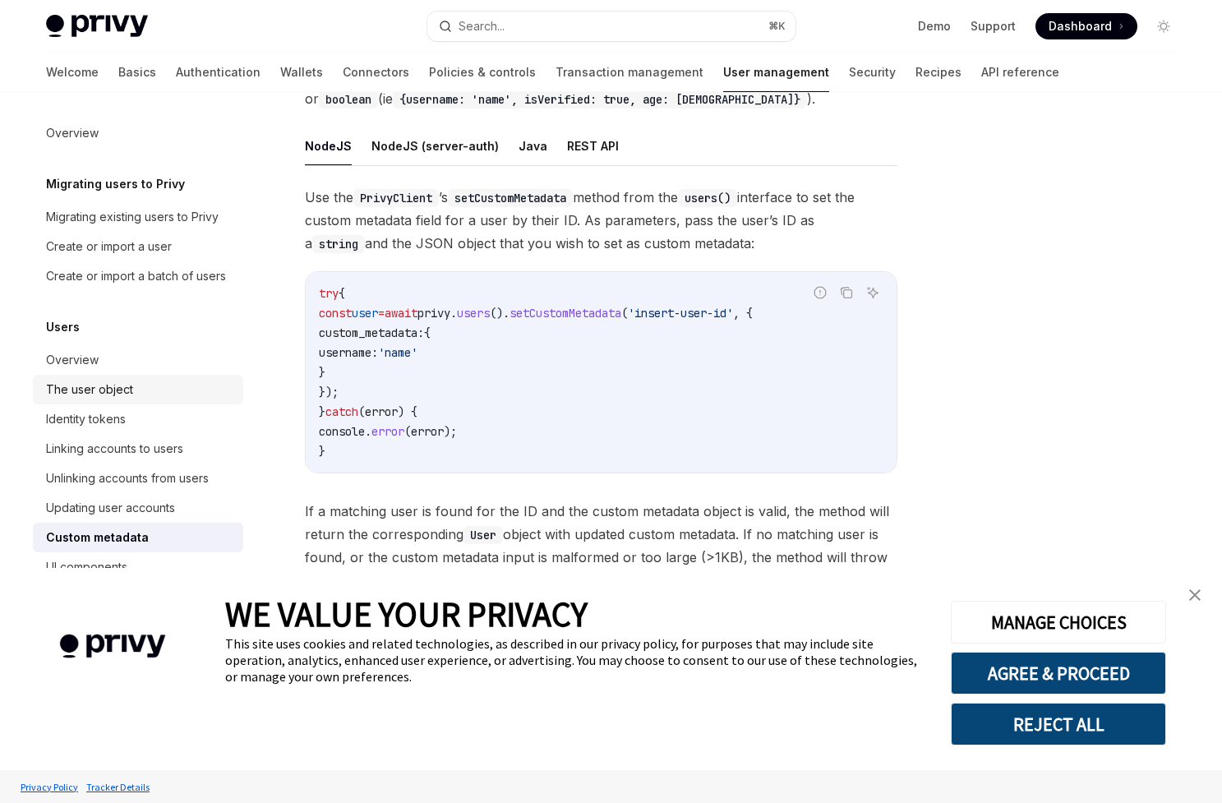
click at [129, 398] on div "The user object" at bounding box center [89, 390] width 87 height 20
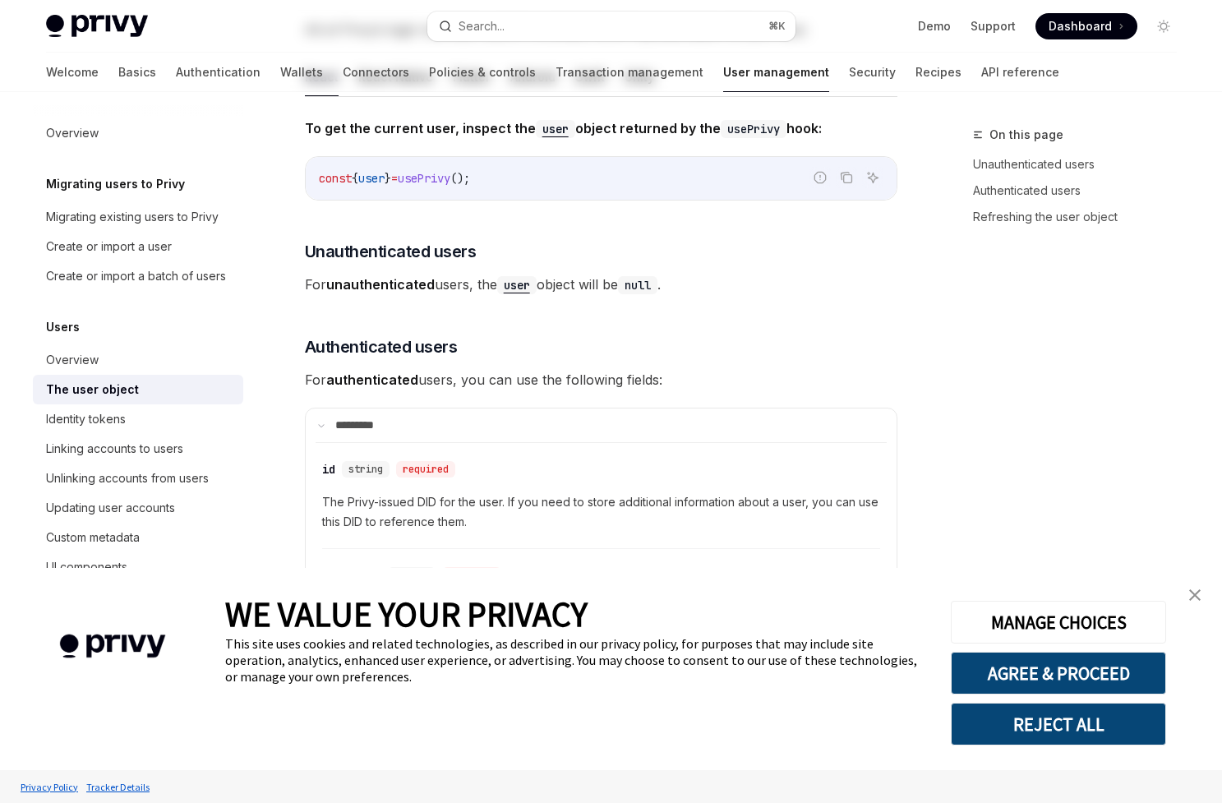
click at [1192, 592] on img "close banner" at bounding box center [1195, 595] width 12 height 12
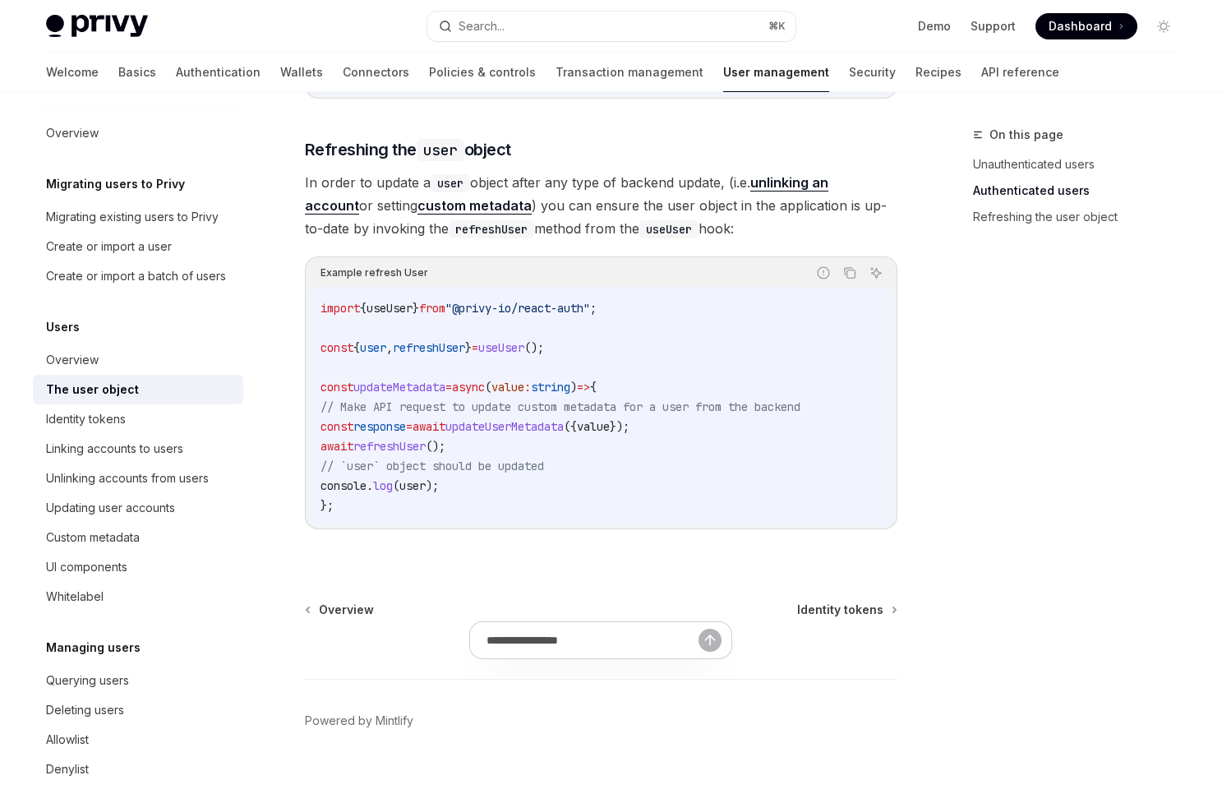
scroll to position [2176, 0]
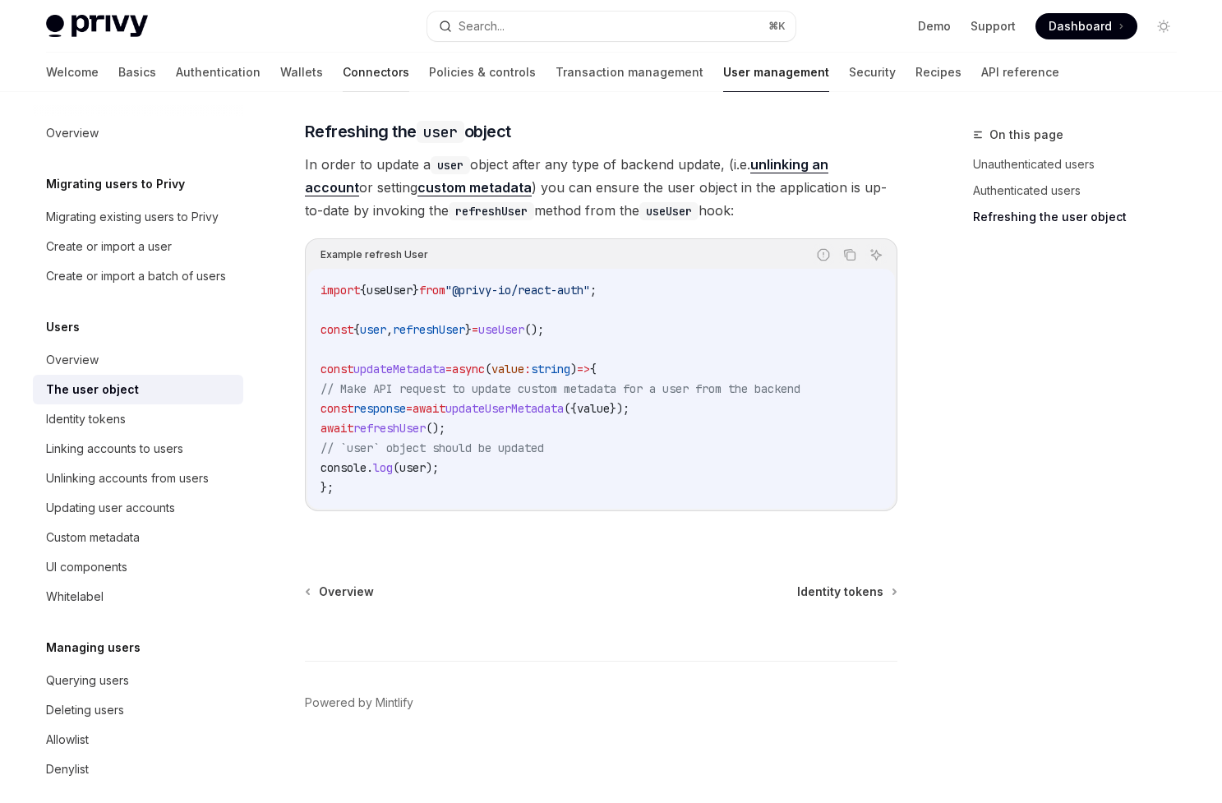
click at [343, 63] on link "Connectors" at bounding box center [376, 72] width 67 height 39
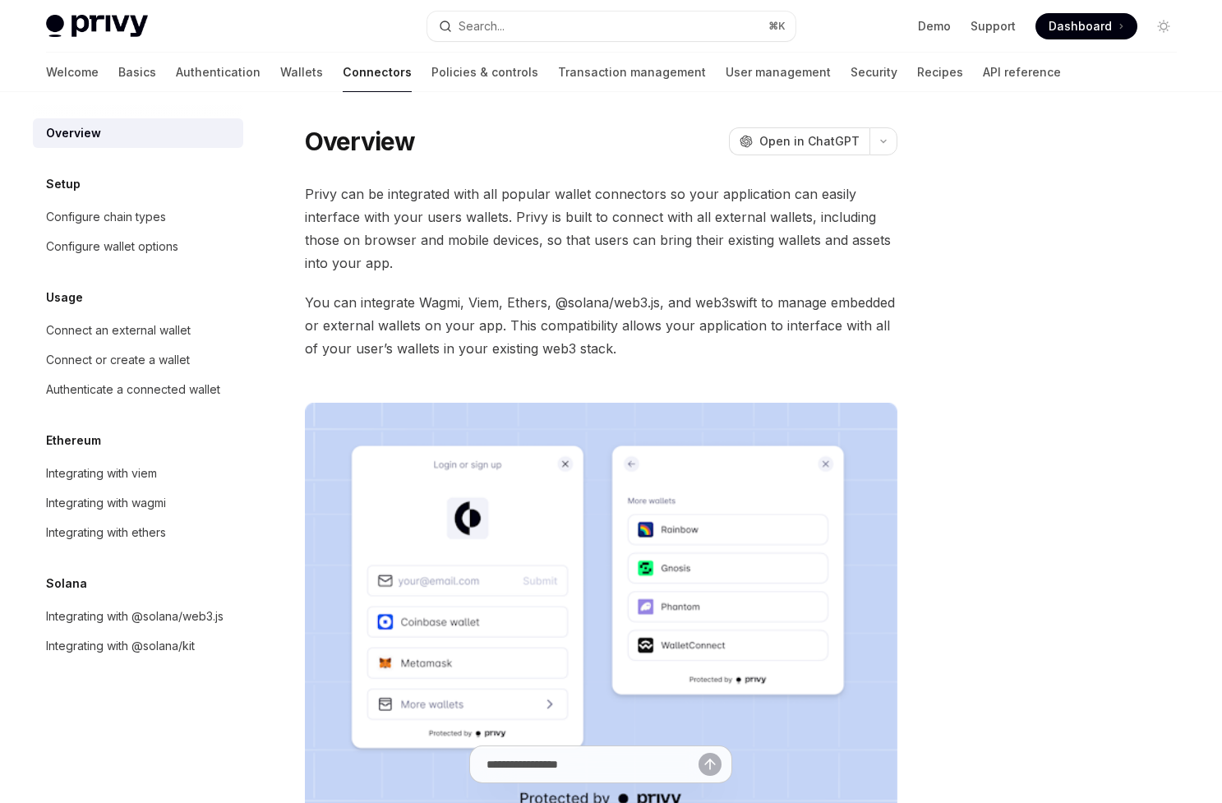
click at [99, 72] on div "Welcome Basics Authentication Wallets Connectors Policies & controls Transactio…" at bounding box center [553, 72] width 1015 height 39
click at [118, 74] on link "Basics" at bounding box center [137, 72] width 38 height 39
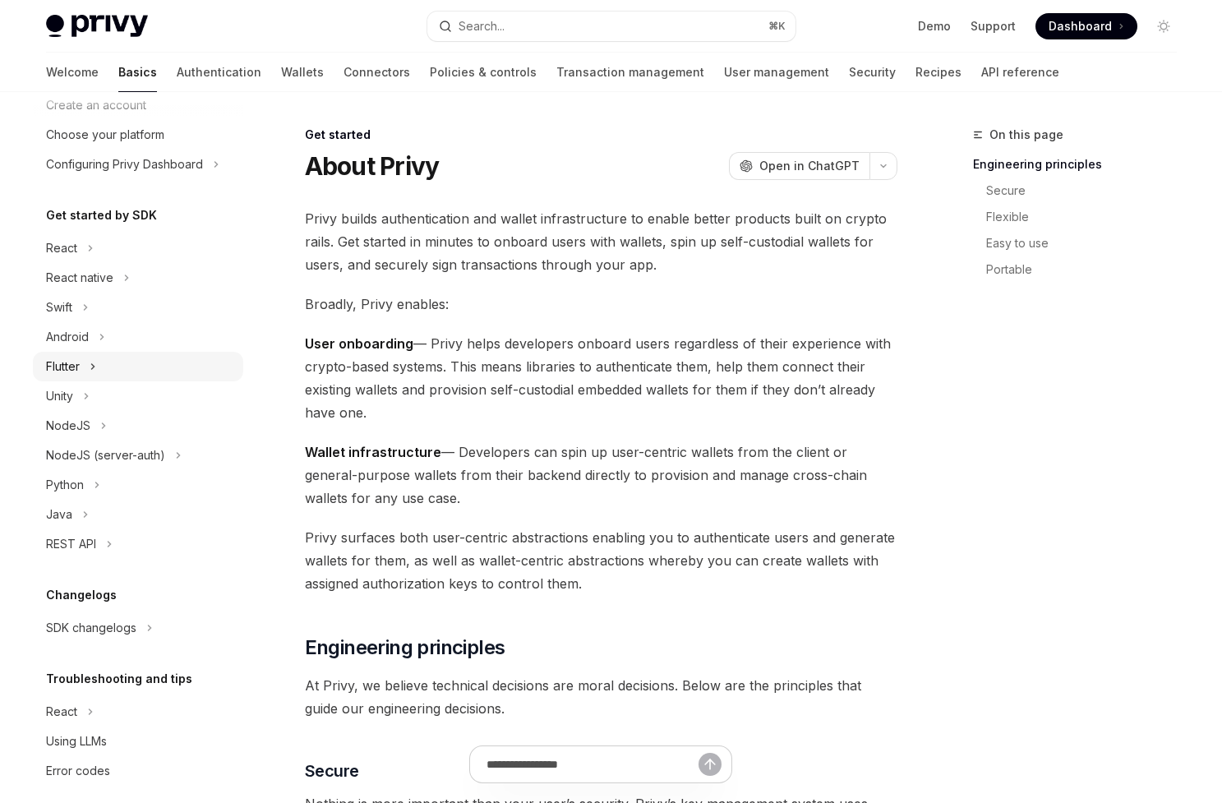
scroll to position [100, 0]
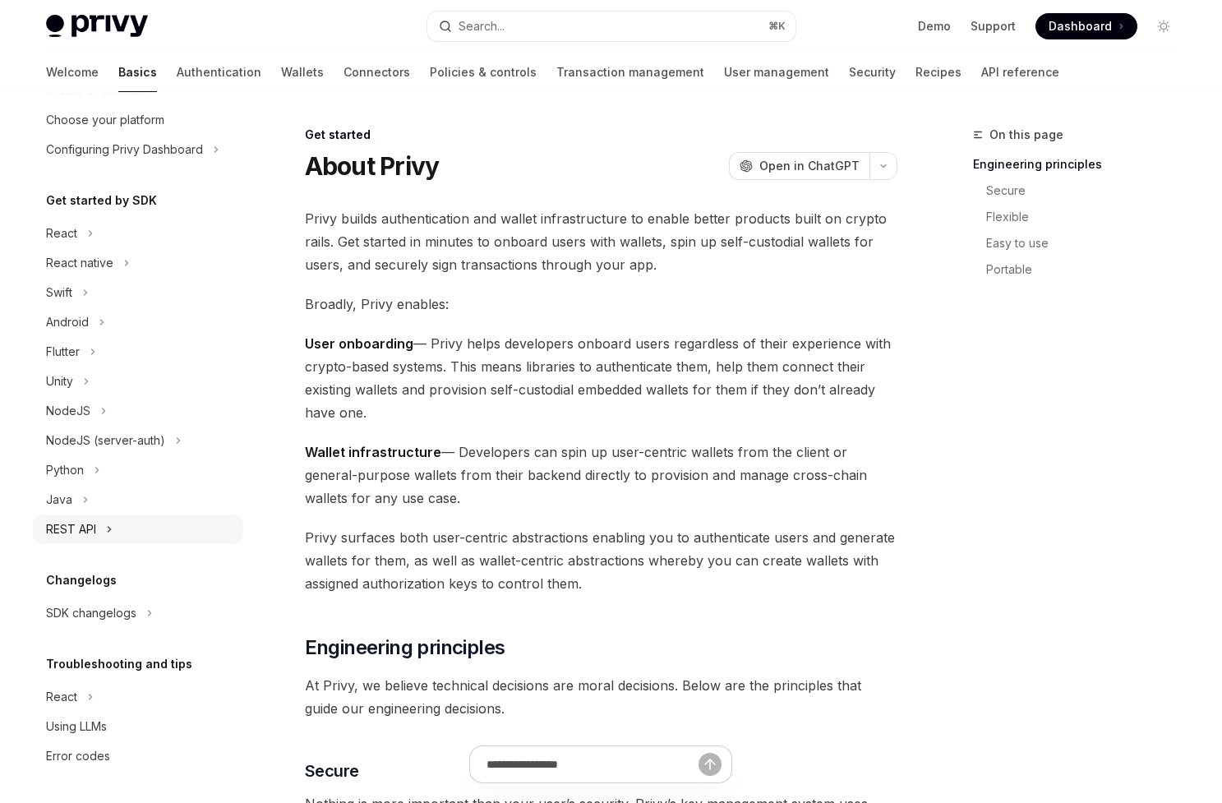
click at [117, 518] on div "REST API" at bounding box center [138, 529] width 210 height 30
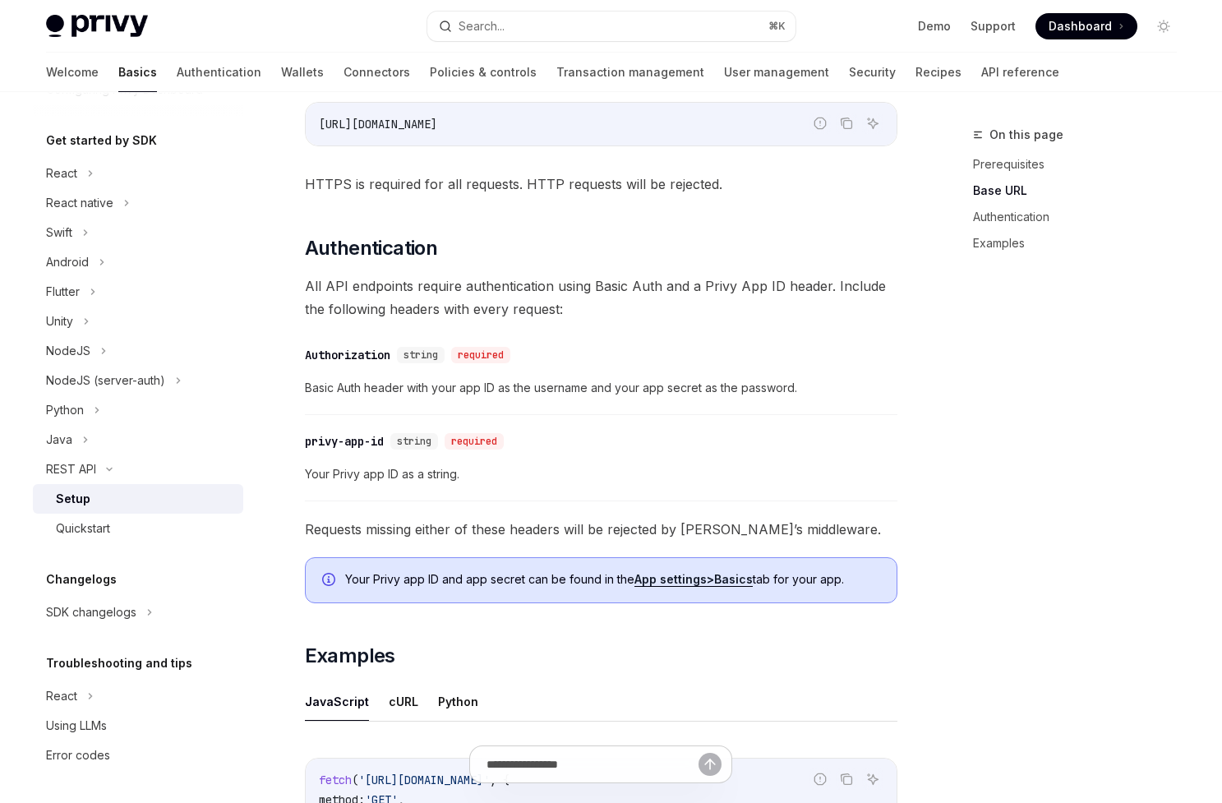
scroll to position [420, 0]
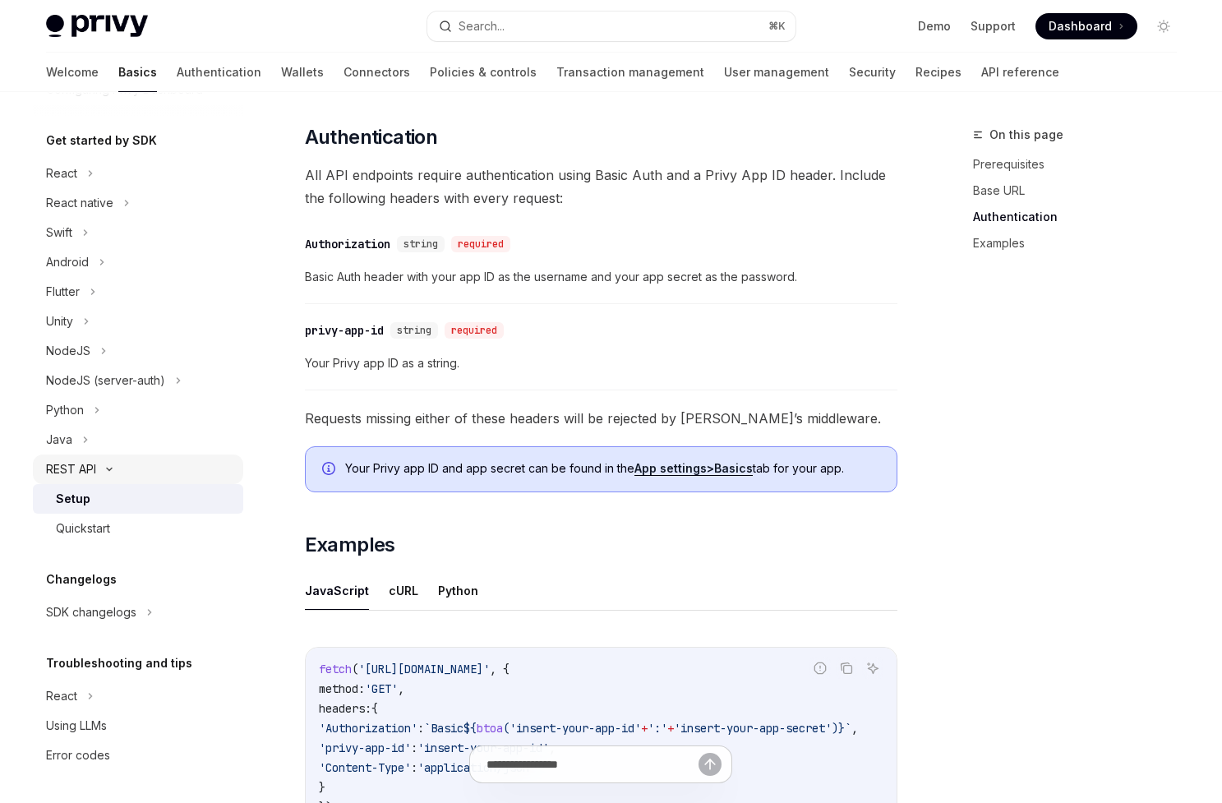
click at [93, 467] on div "REST API" at bounding box center [71, 469] width 50 height 20
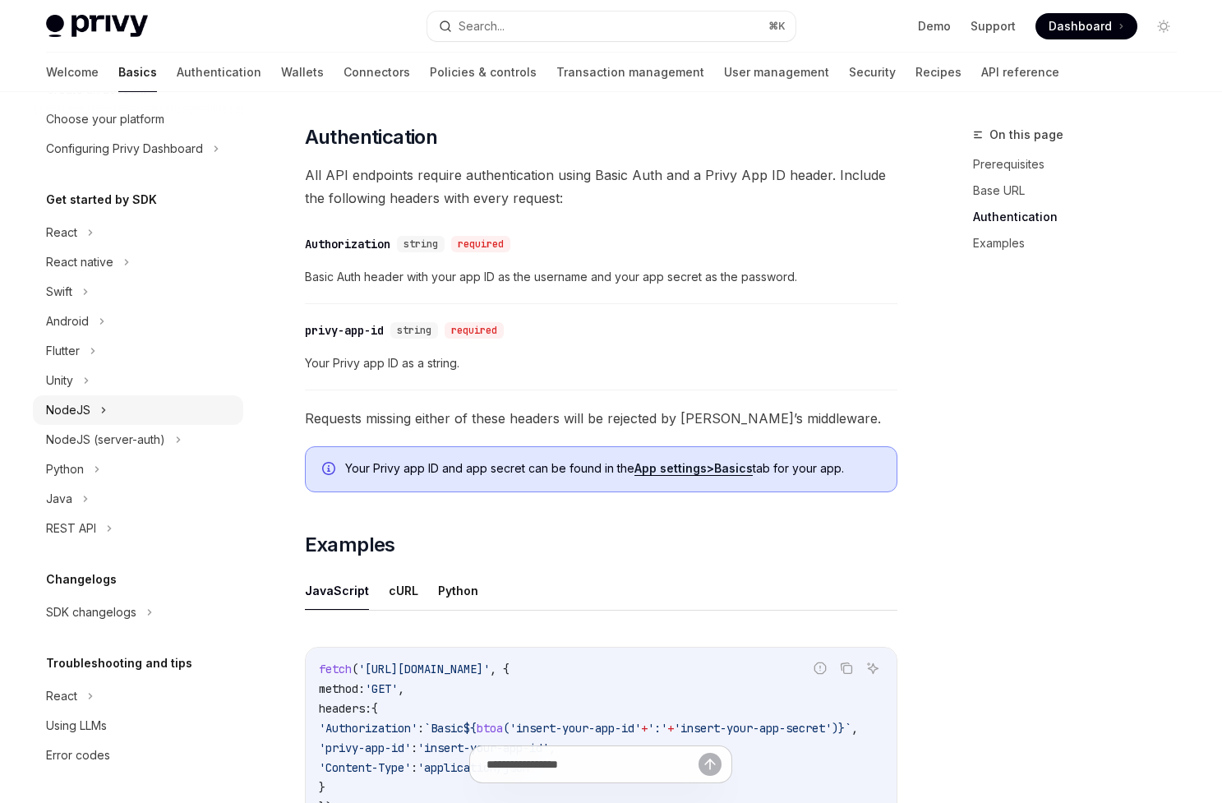
click at [112, 408] on div "NodeJS" at bounding box center [138, 410] width 210 height 30
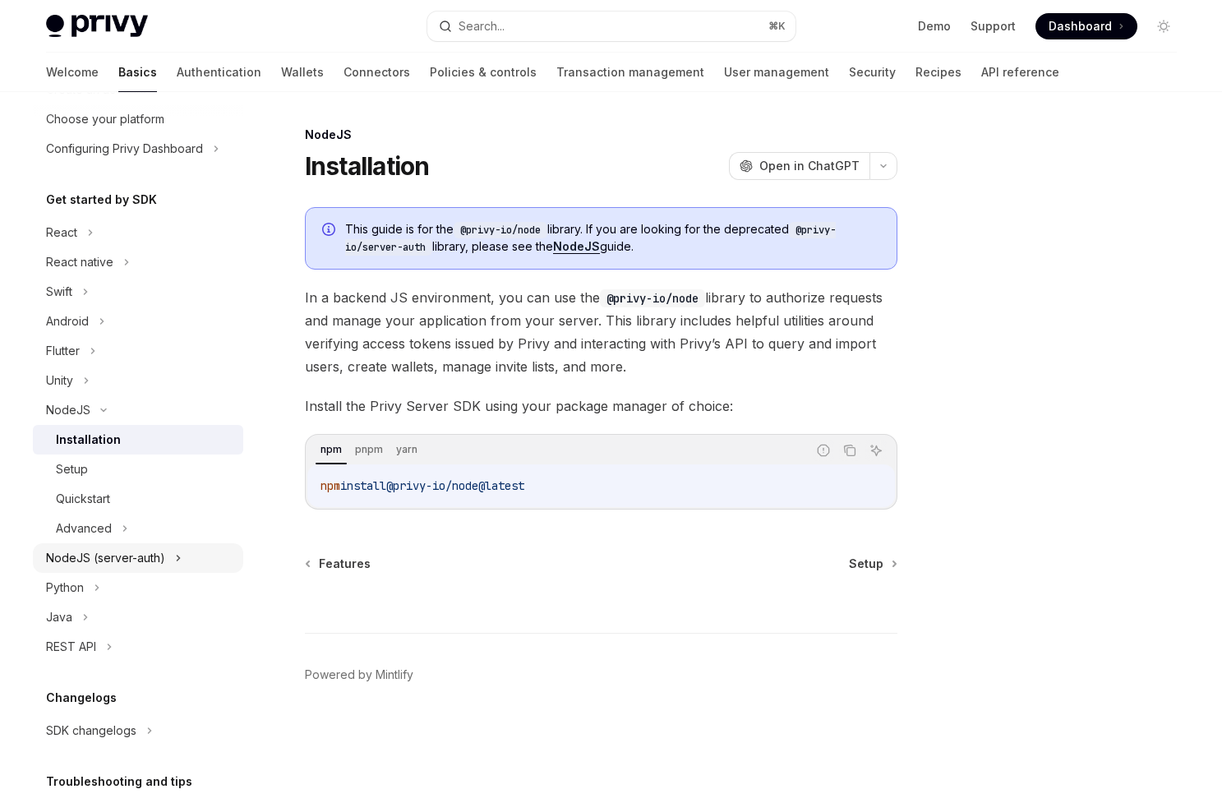
click at [159, 555] on div "NodeJS (server-auth)" at bounding box center [105, 558] width 119 height 20
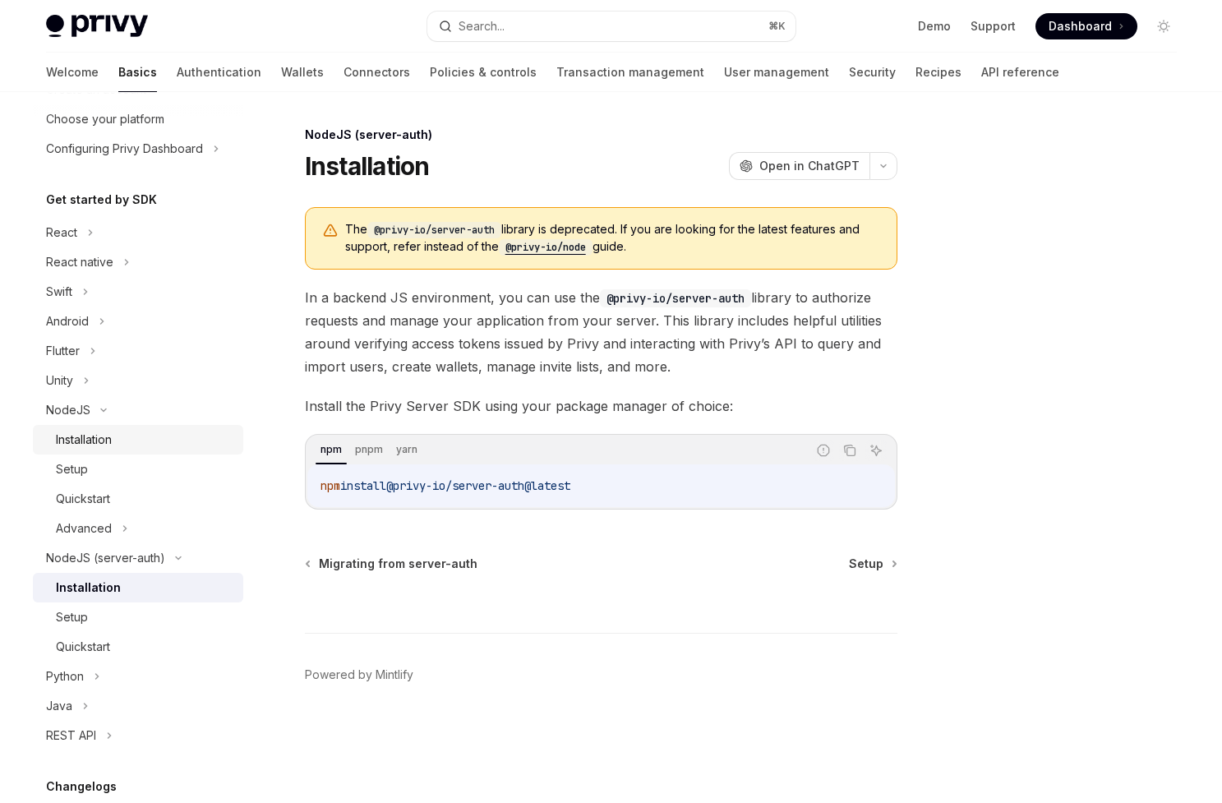
click at [149, 426] on link "Installation" at bounding box center [138, 440] width 210 height 30
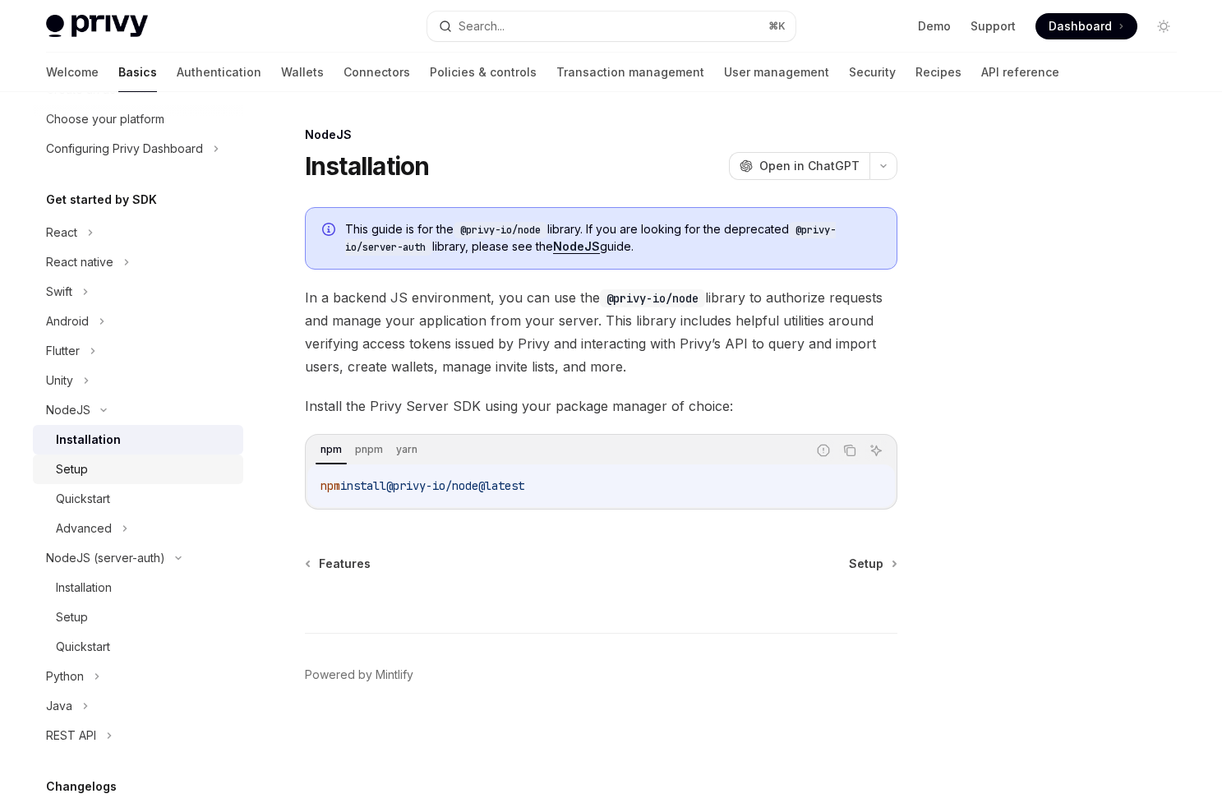
click at [182, 474] on div "Setup" at bounding box center [144, 469] width 177 height 20
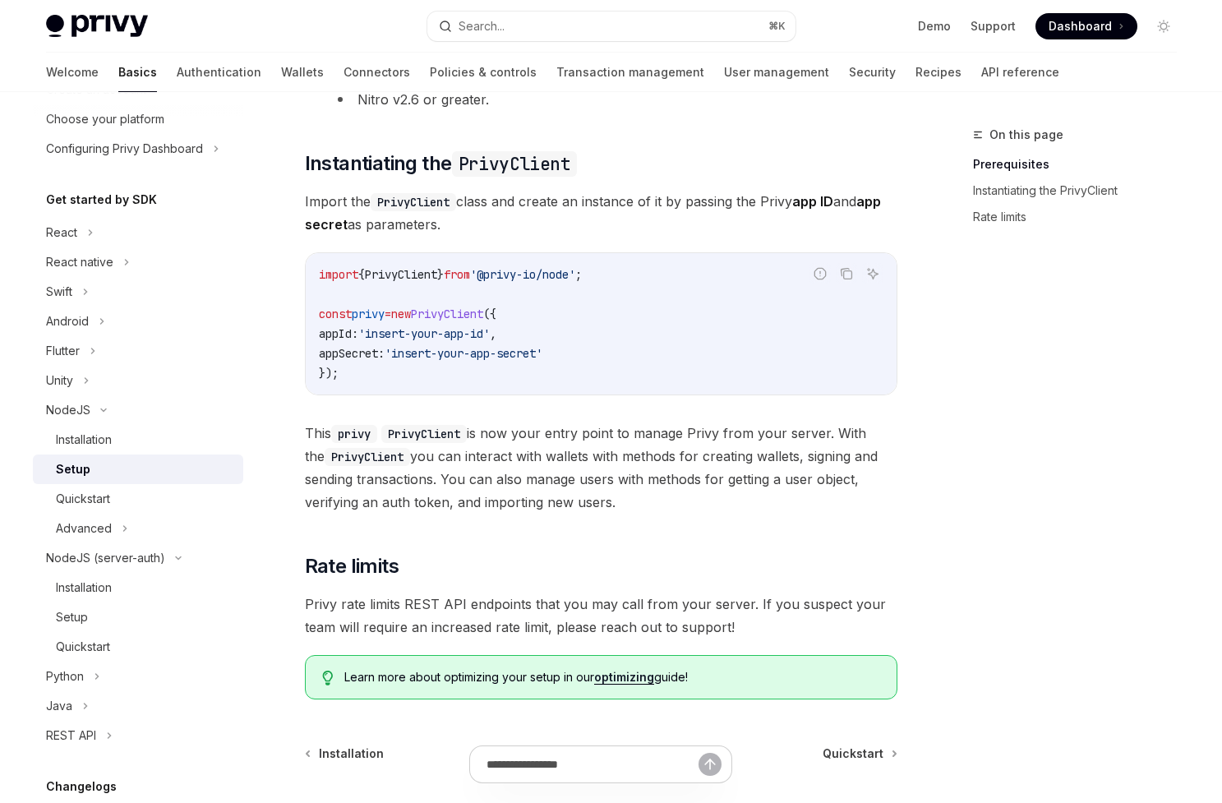
scroll to position [417, 0]
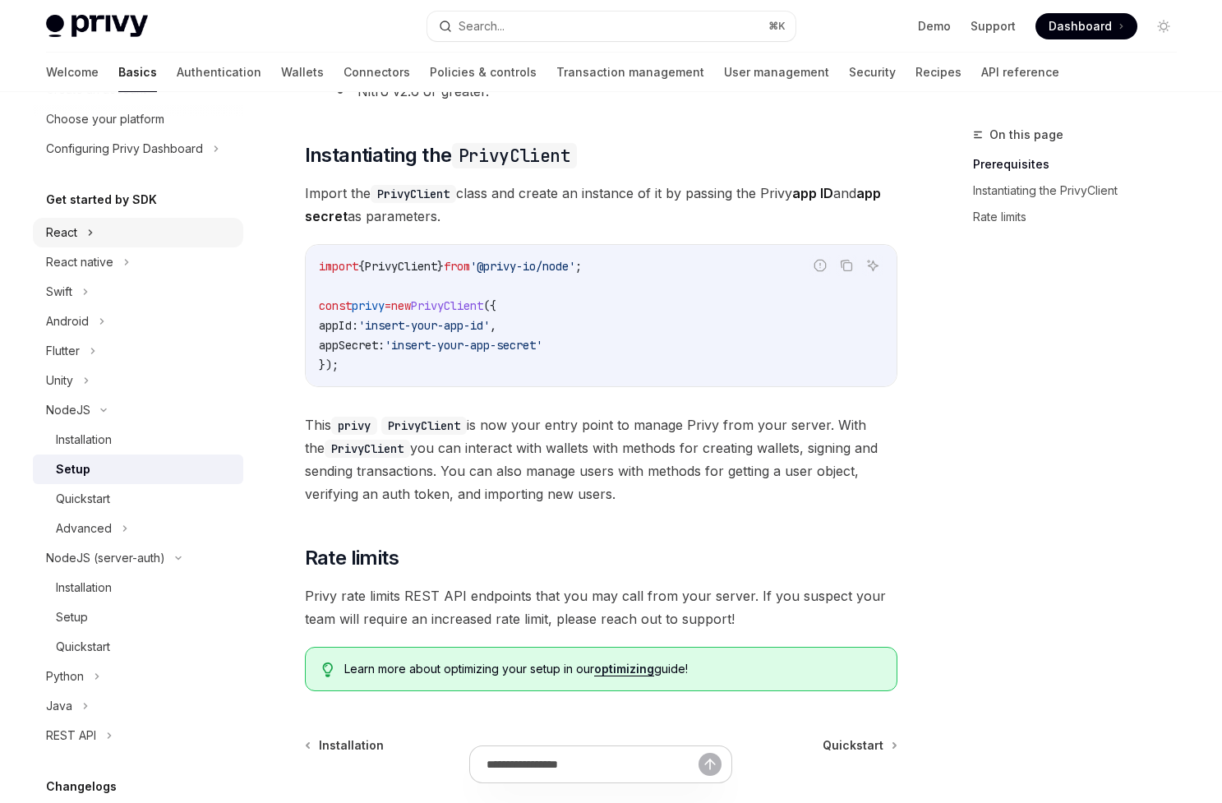
click at [172, 229] on div "React" at bounding box center [138, 233] width 210 height 30
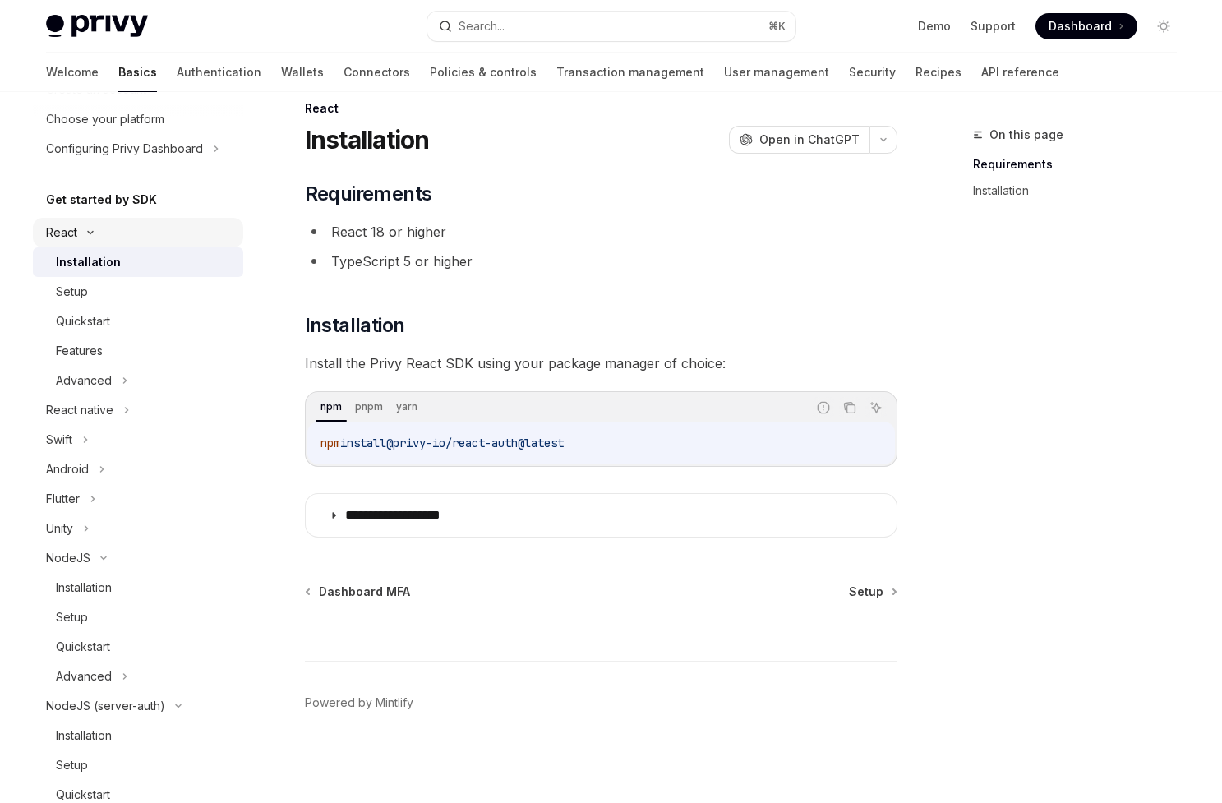
scroll to position [26, 0]
click at [161, 290] on div "Setup" at bounding box center [144, 292] width 177 height 20
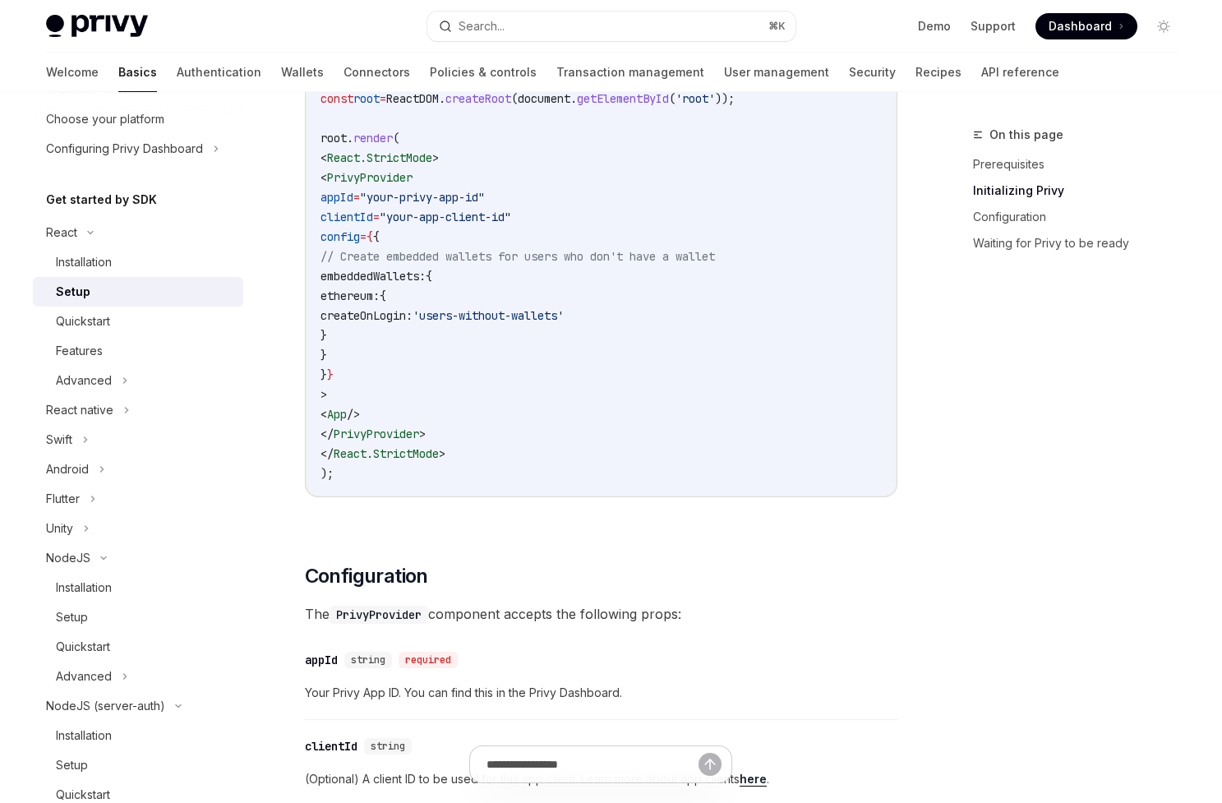
scroll to position [817, 0]
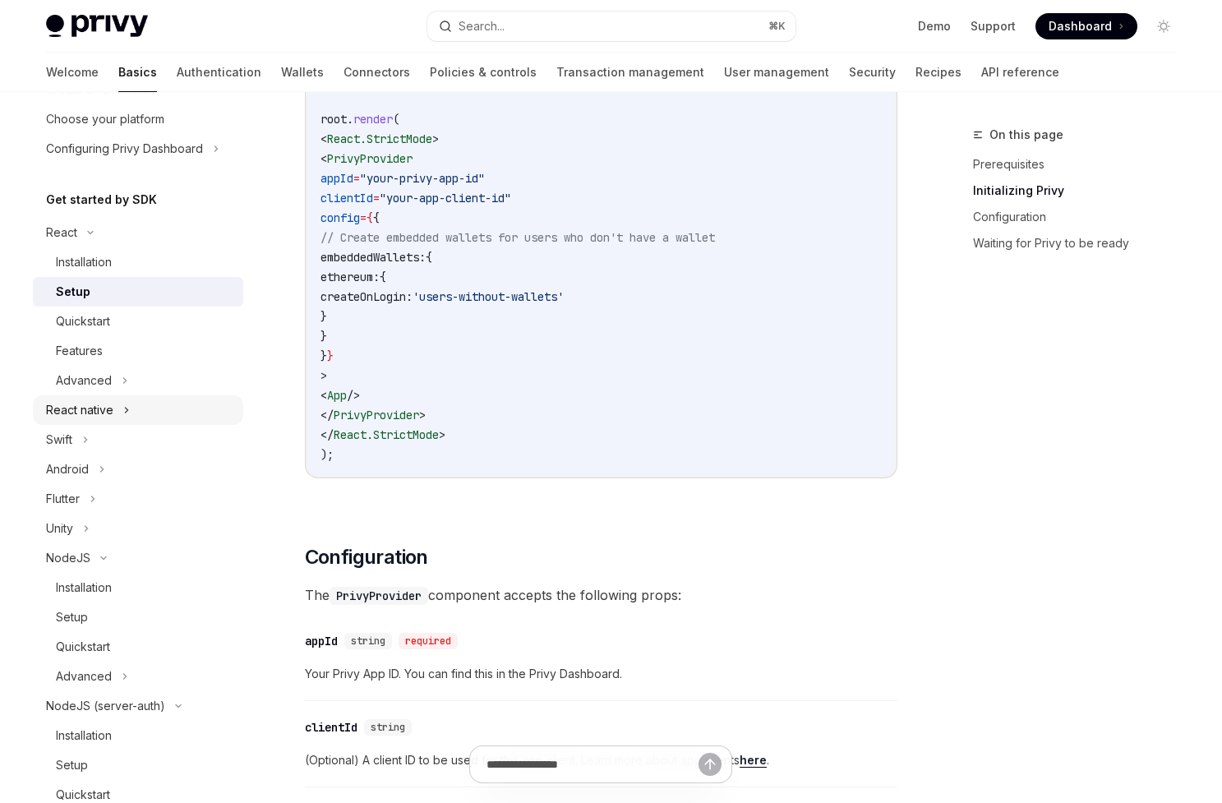
click at [156, 423] on div "React native" at bounding box center [138, 410] width 210 height 30
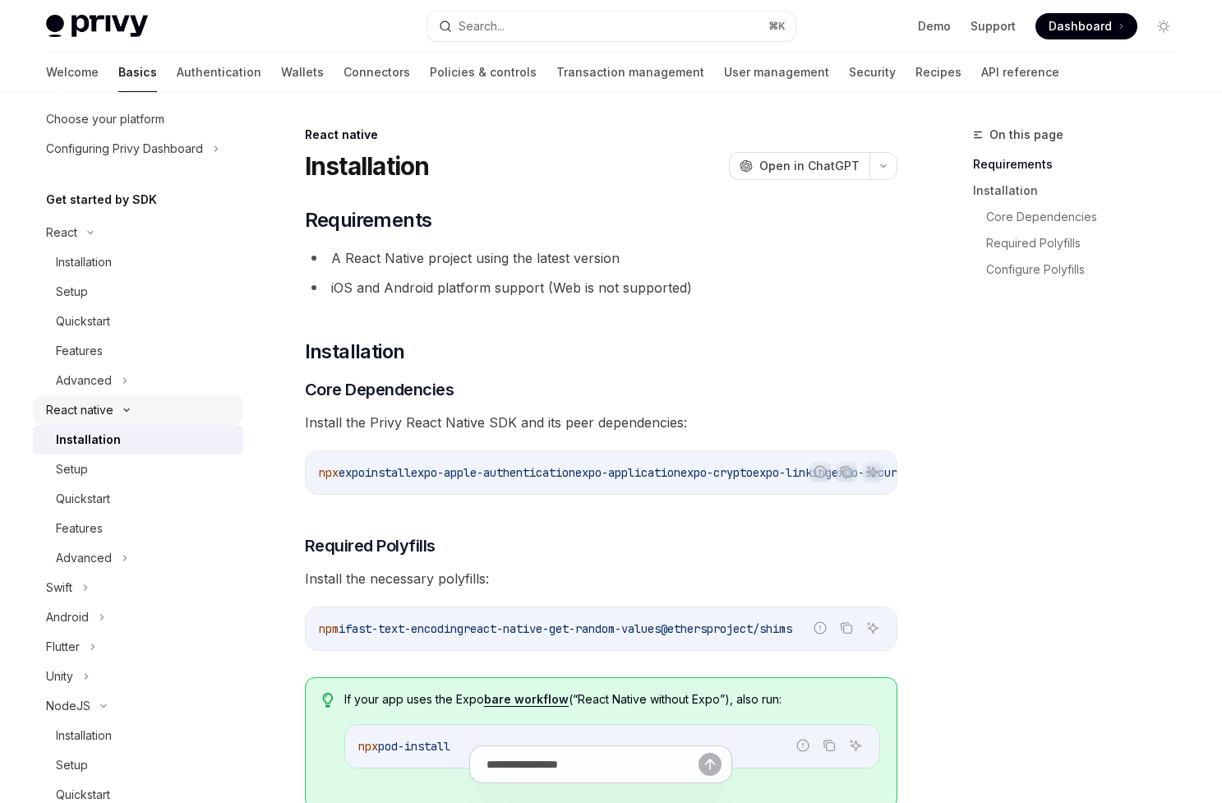
click at [156, 423] on div "React native" at bounding box center [138, 410] width 210 height 30
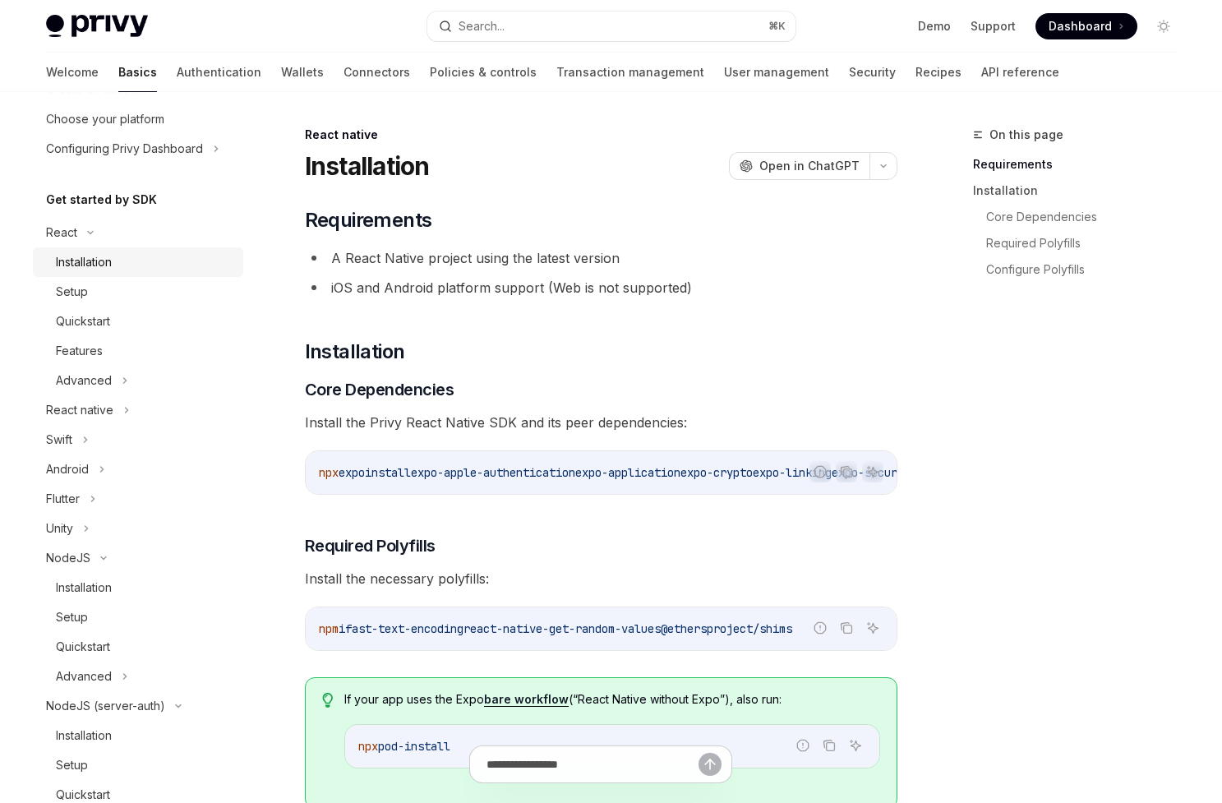
click at [166, 251] on link "Installation" at bounding box center [138, 262] width 210 height 30
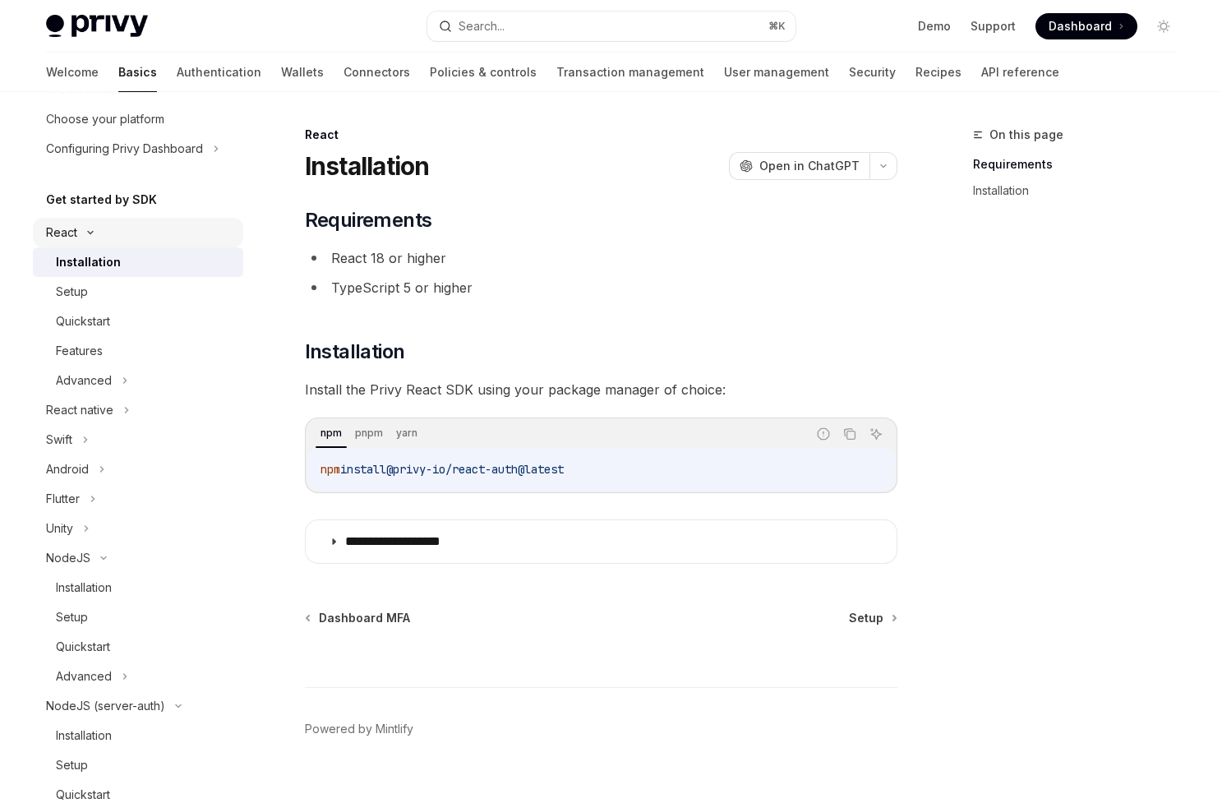
click at [170, 226] on div "React" at bounding box center [138, 233] width 210 height 30
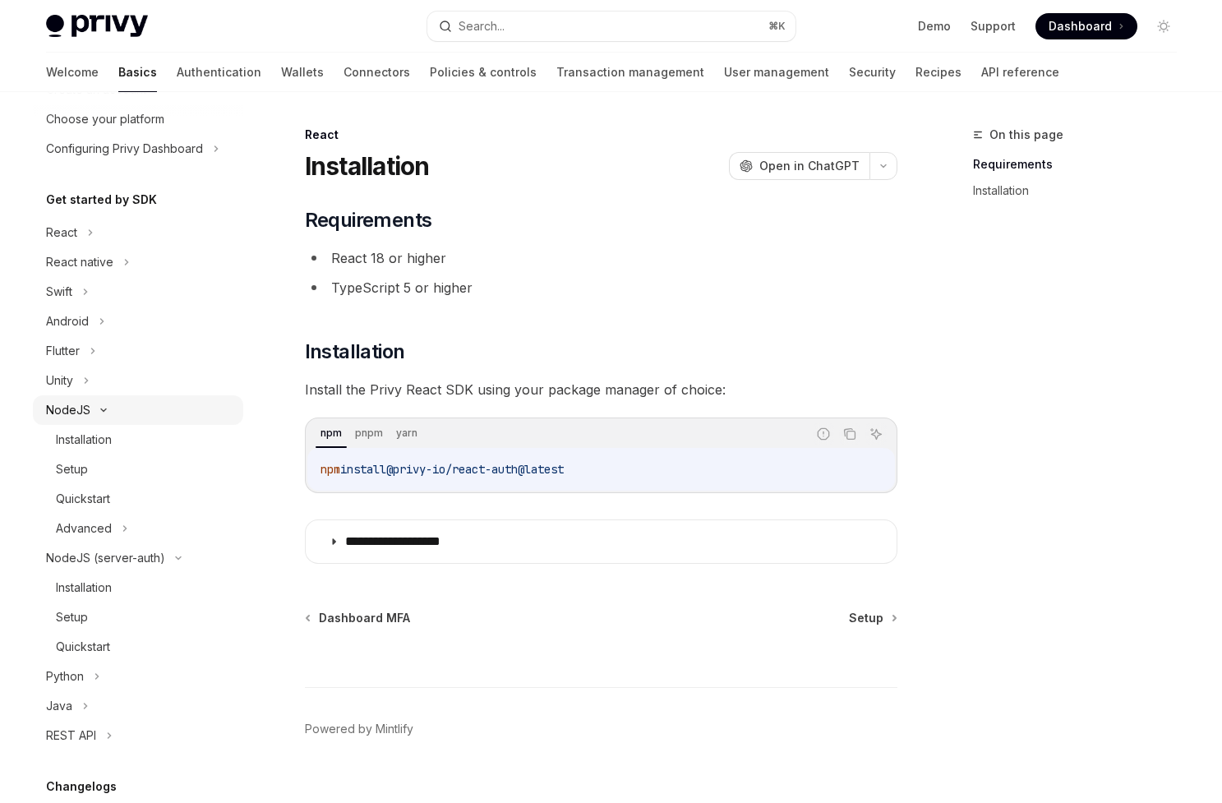
click at [126, 412] on div "NodeJS" at bounding box center [138, 410] width 210 height 30
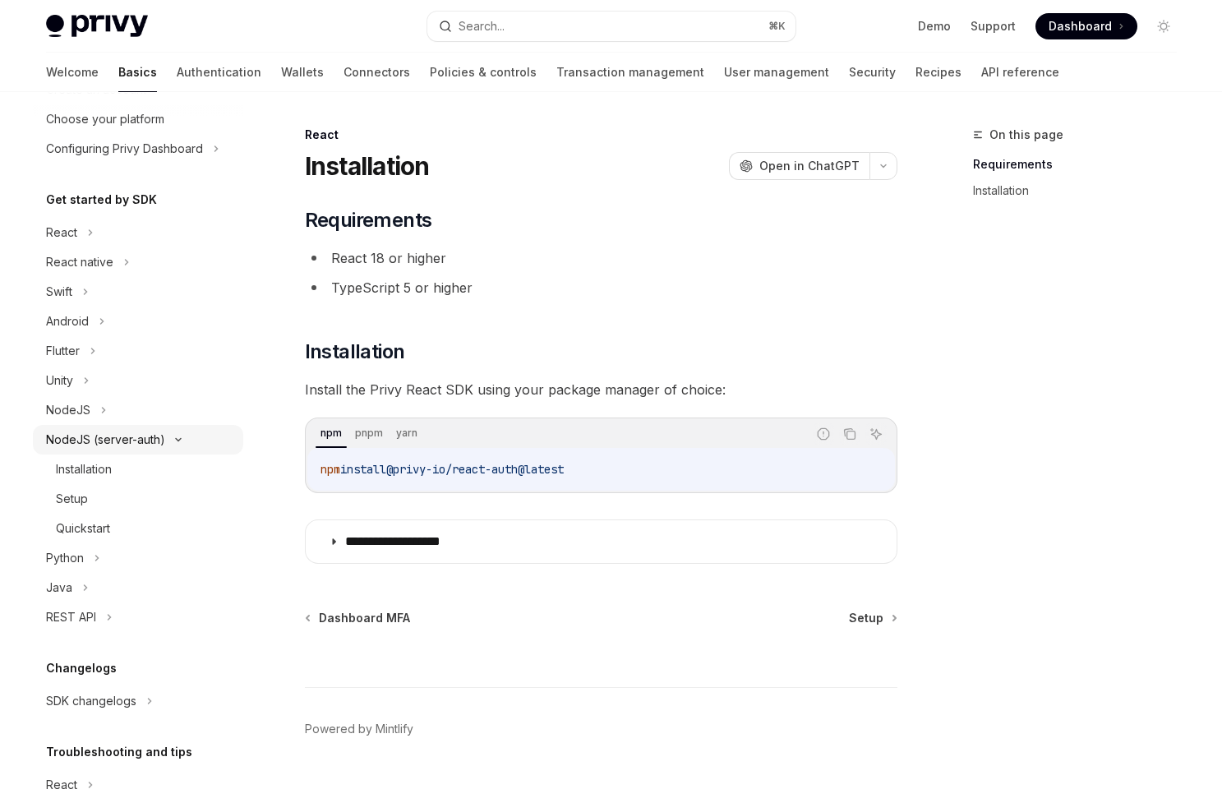
click at [138, 438] on div "NodeJS (server-auth)" at bounding box center [105, 440] width 119 height 20
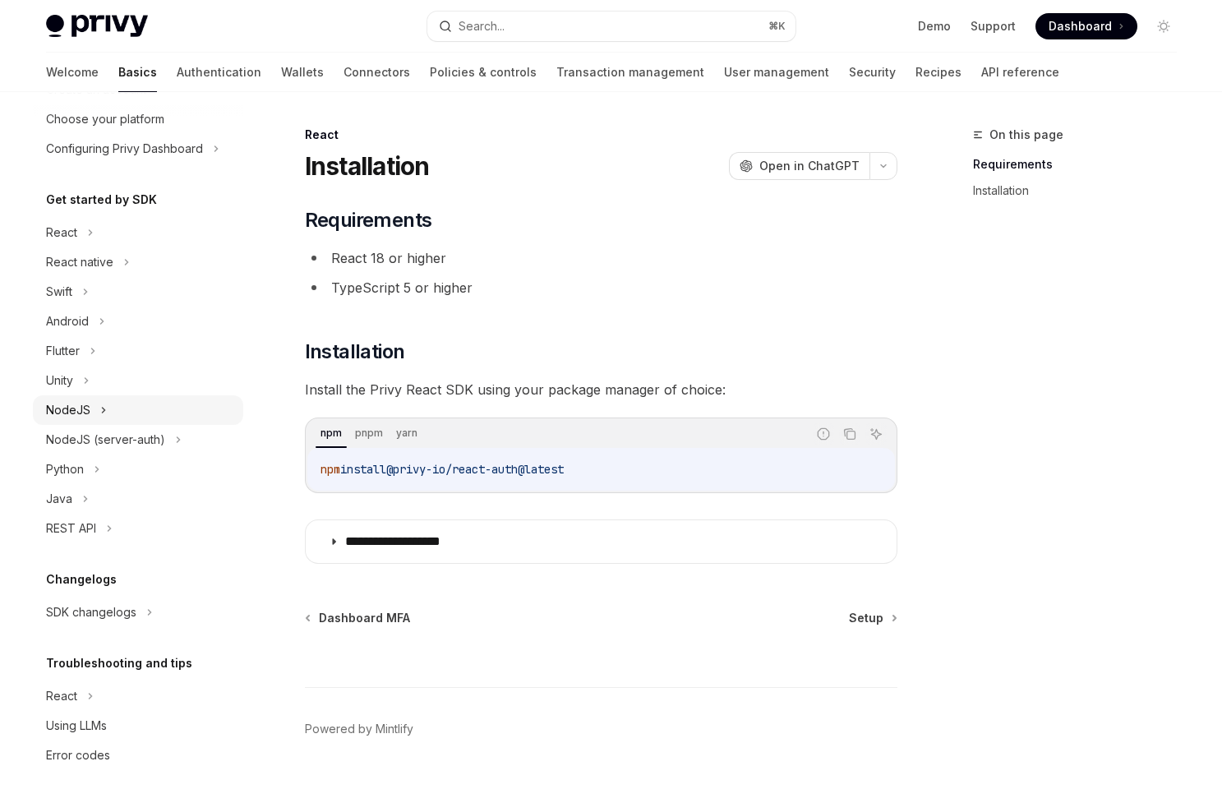
click at [140, 403] on div "NodeJS" at bounding box center [138, 410] width 210 height 30
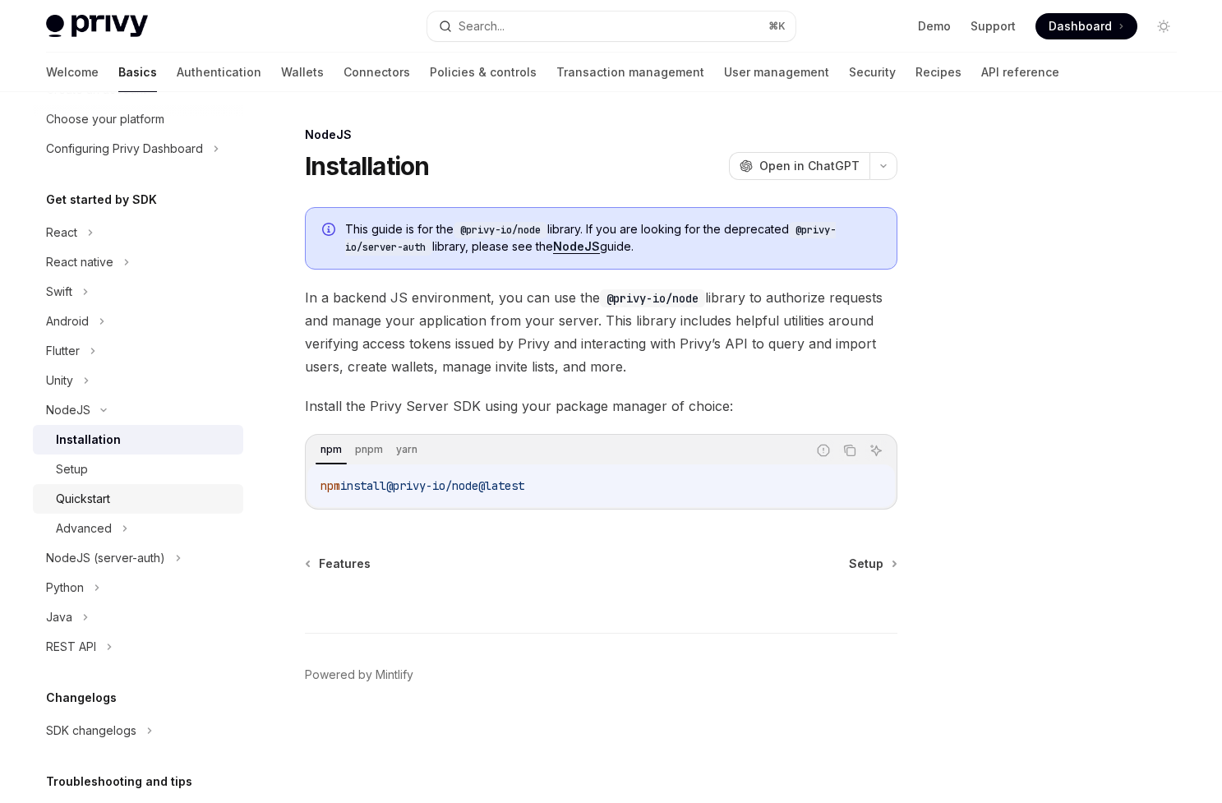
click at [130, 485] on link "Quickstart" at bounding box center [138, 499] width 210 height 30
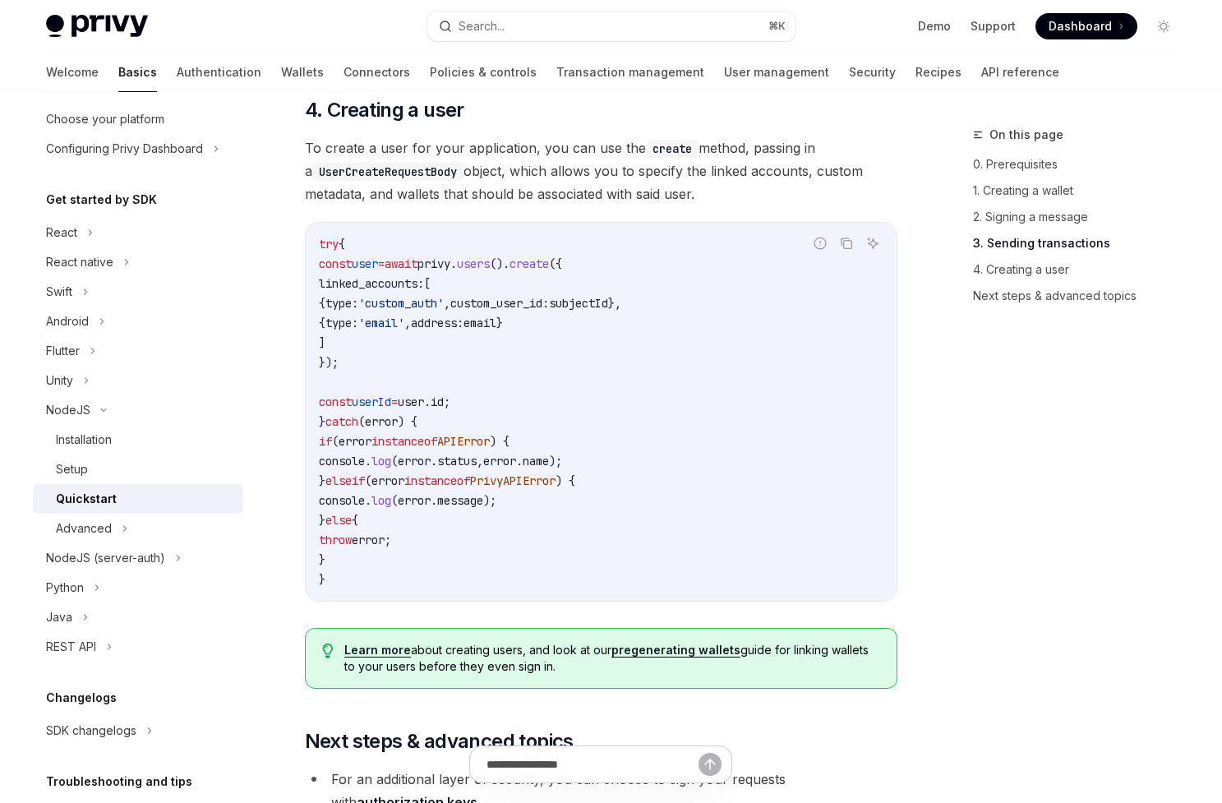
scroll to position [3216, 0]
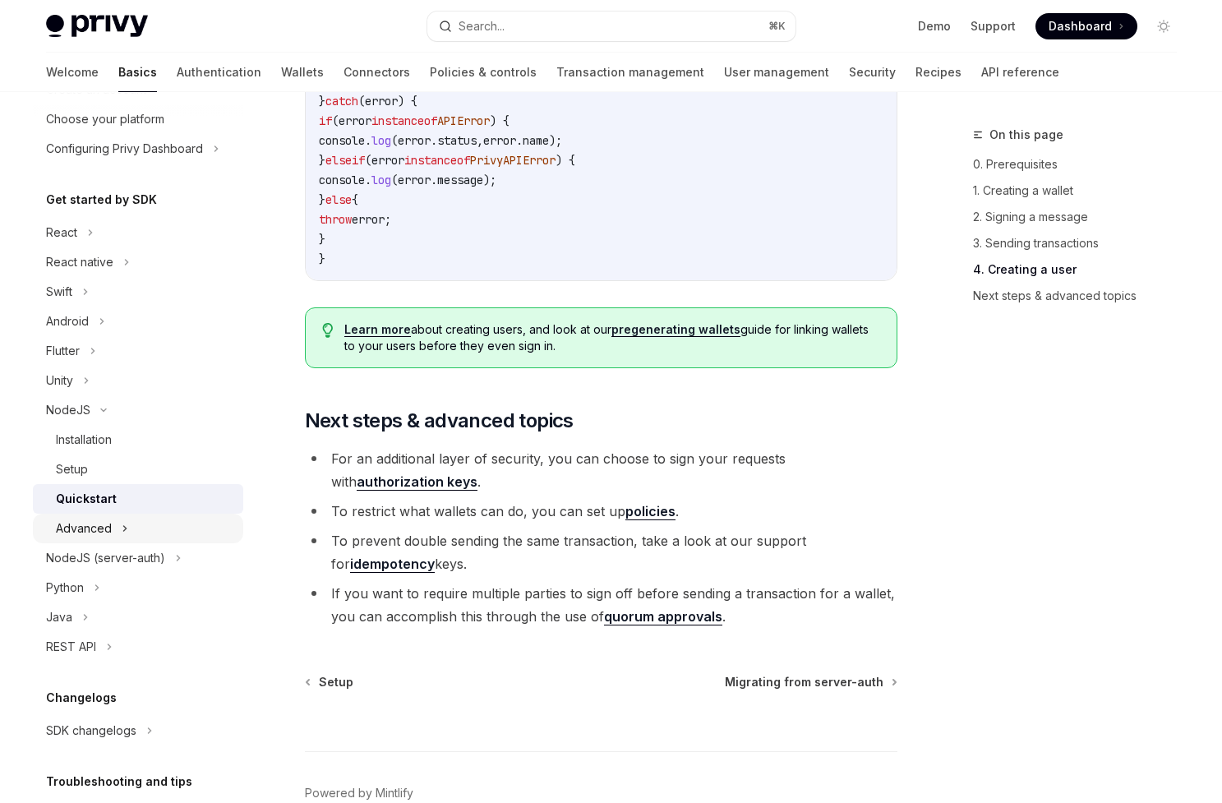
click at [138, 518] on div "Advanced" at bounding box center [138, 529] width 210 height 30
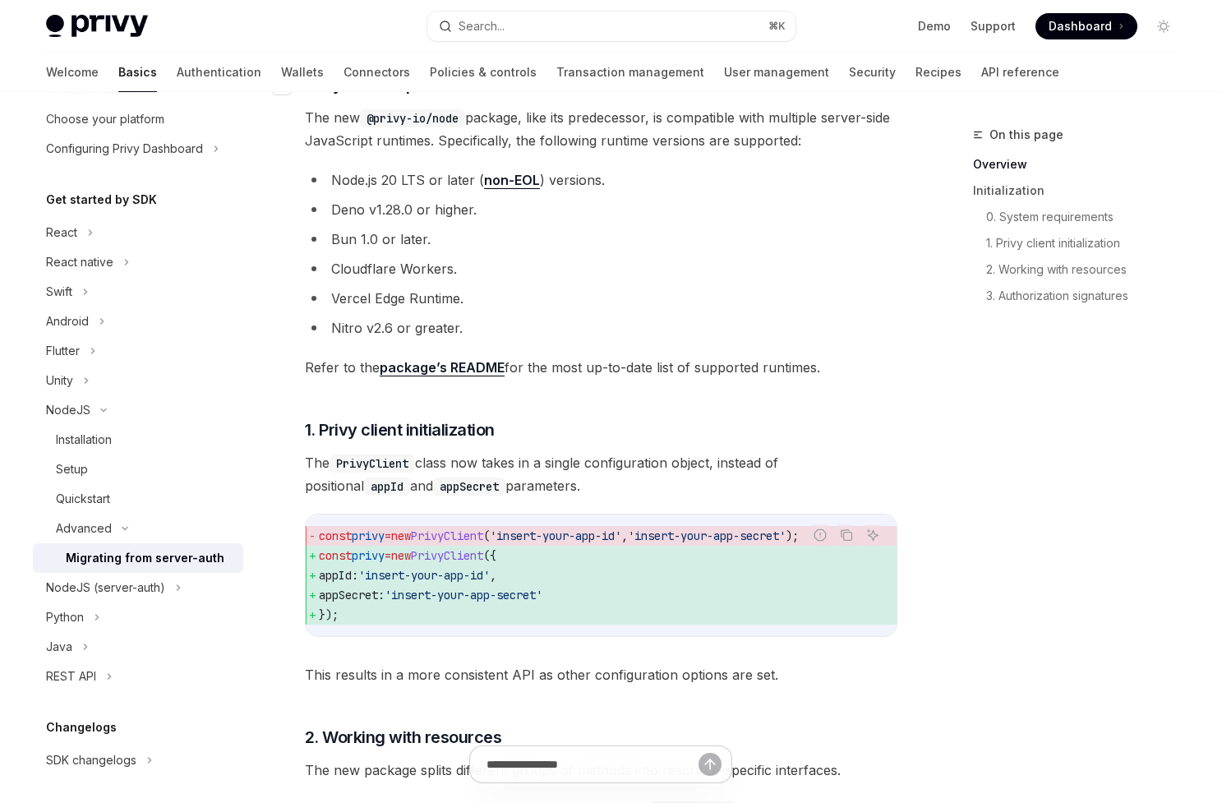
scroll to position [457, 0]
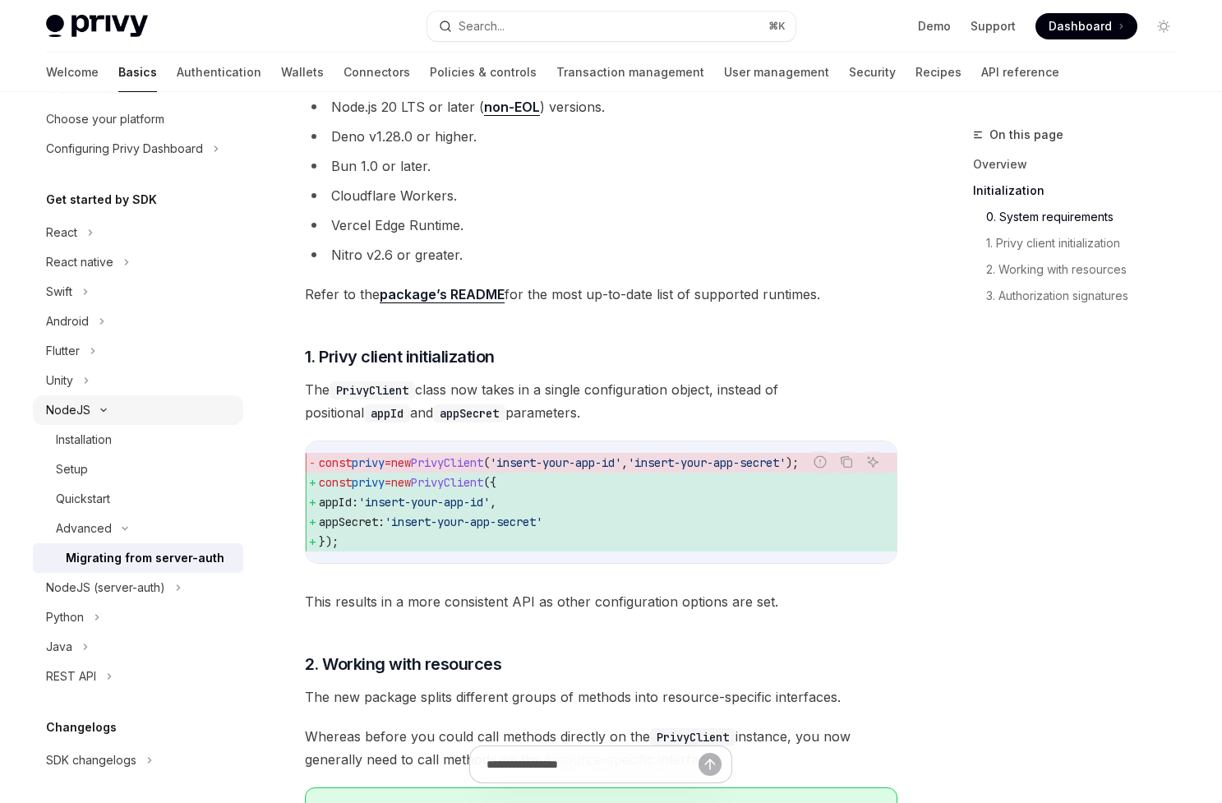
click at [122, 403] on div "NodeJS" at bounding box center [138, 410] width 210 height 30
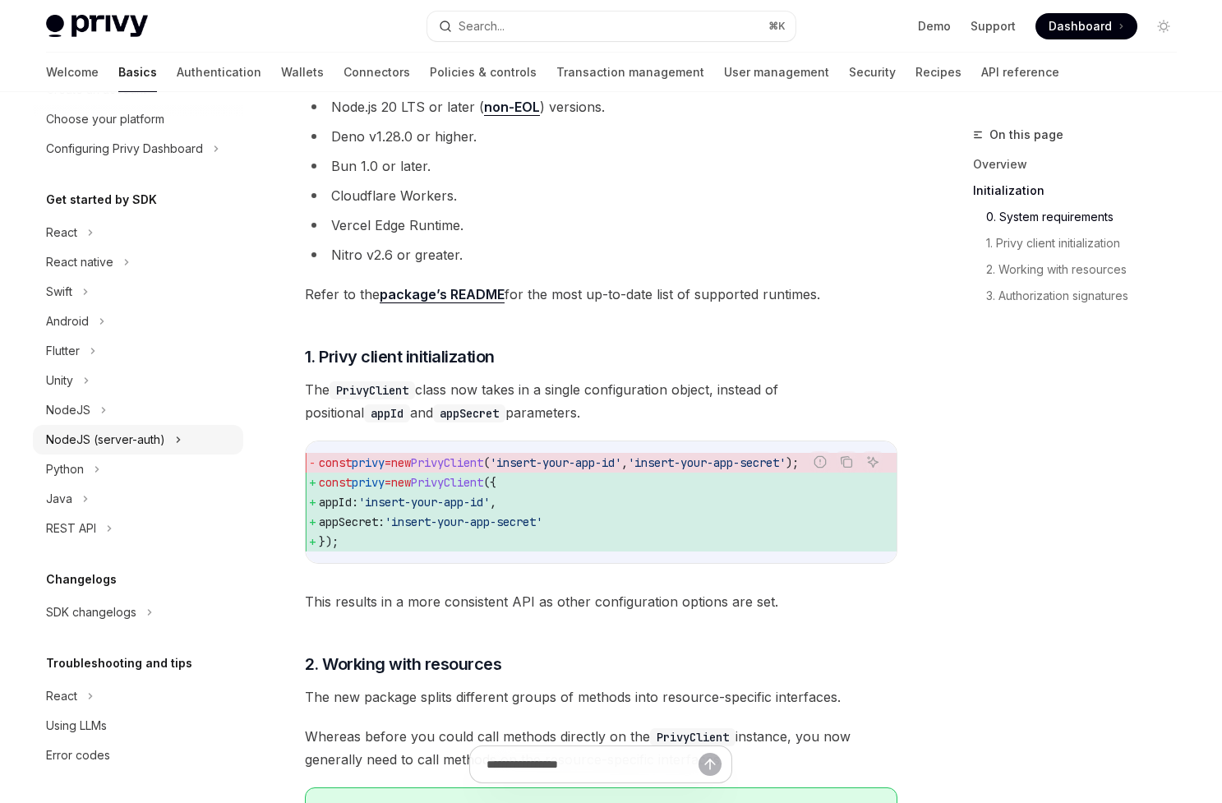
click at [140, 441] on div "NodeJS (server-auth)" at bounding box center [105, 440] width 119 height 20
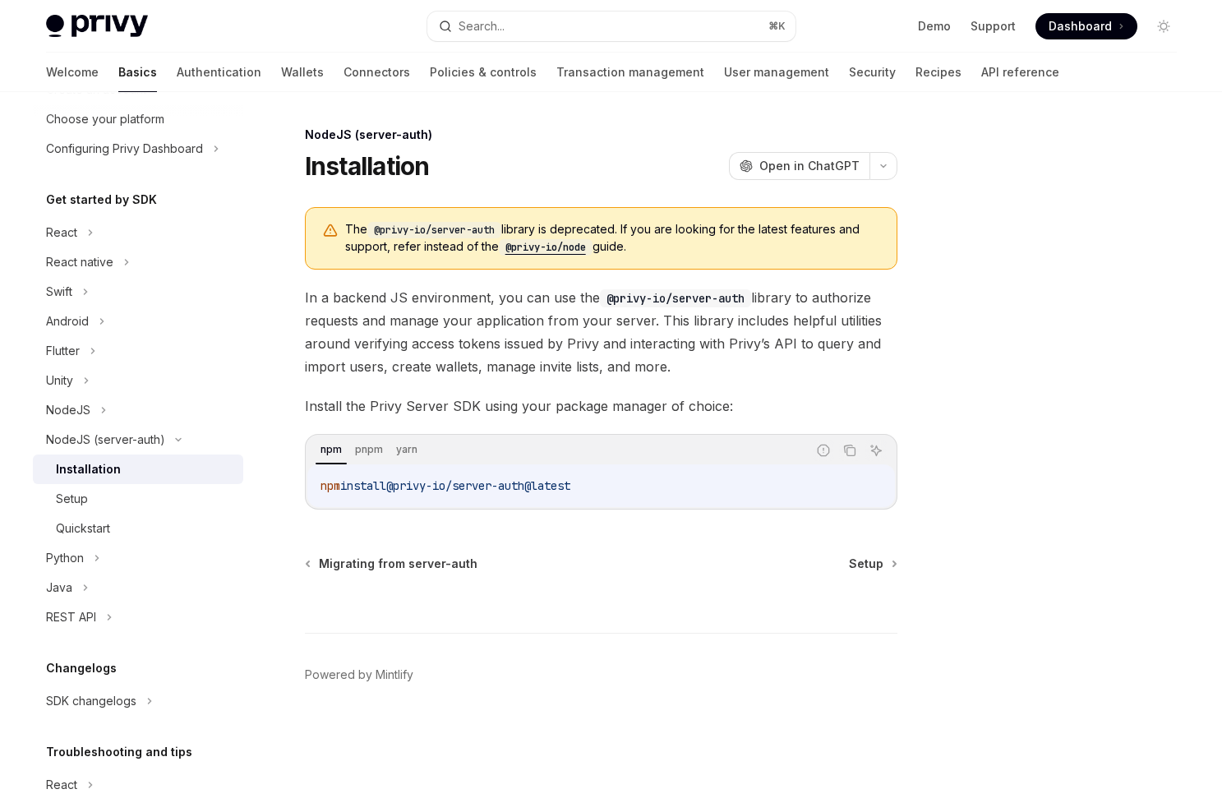
click at [150, 461] on div "Installation" at bounding box center [144, 469] width 177 height 20
click at [129, 488] on link "Setup" at bounding box center [138, 499] width 210 height 30
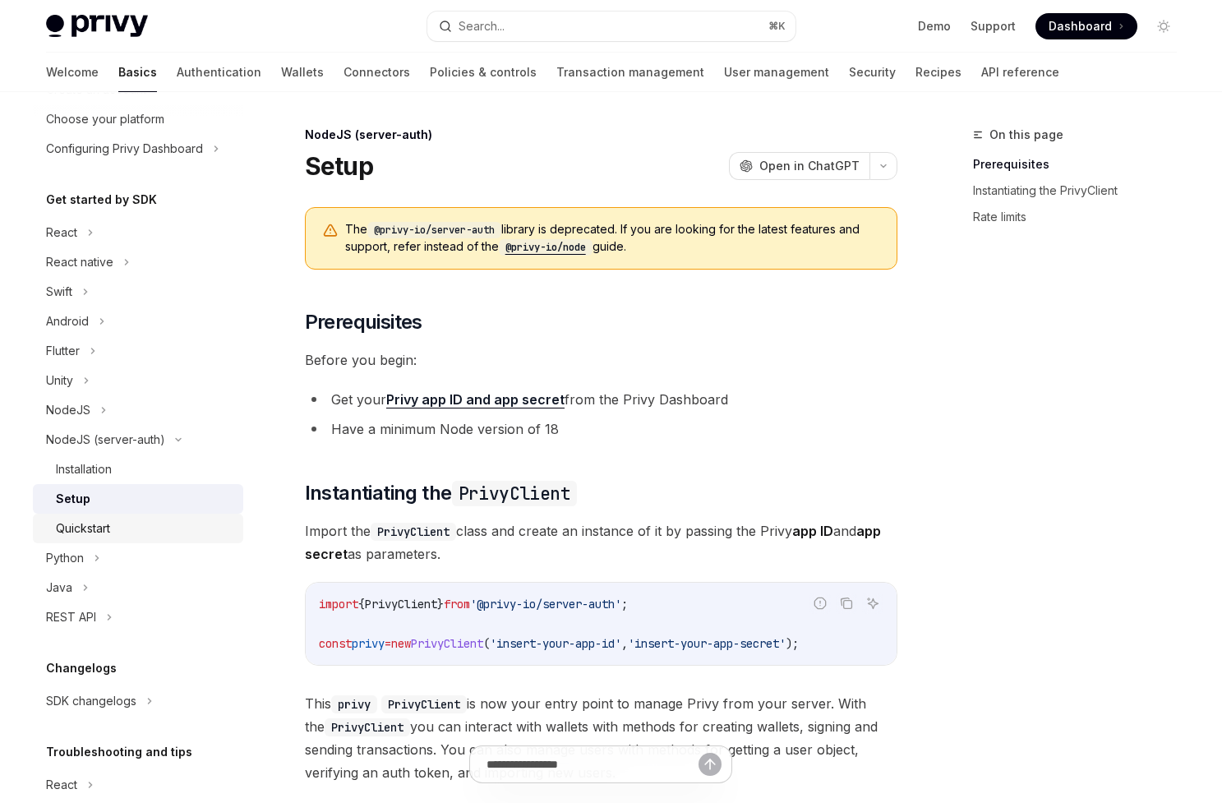
click at [138, 515] on link "Quickstart" at bounding box center [138, 529] width 210 height 30
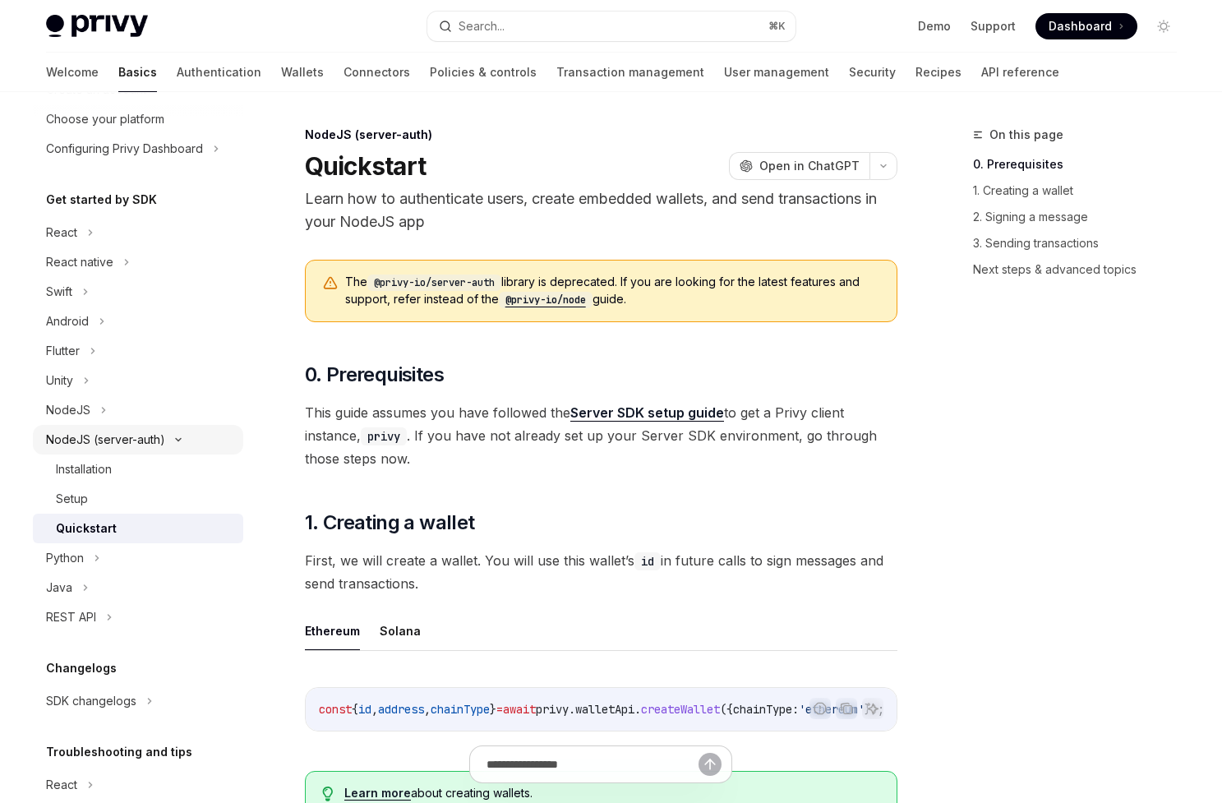
click at [102, 440] on div "NodeJS (server-auth)" at bounding box center [105, 440] width 119 height 20
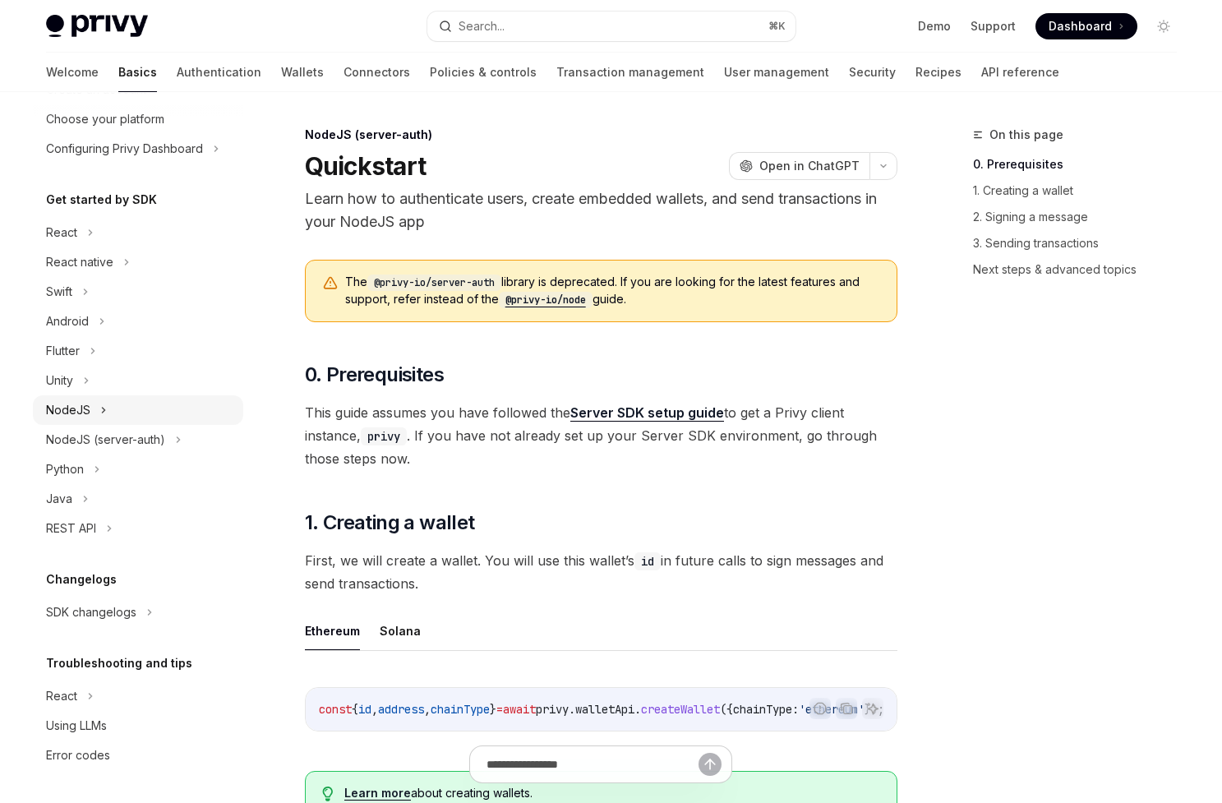
click at [110, 424] on div "NodeJS" at bounding box center [138, 410] width 210 height 30
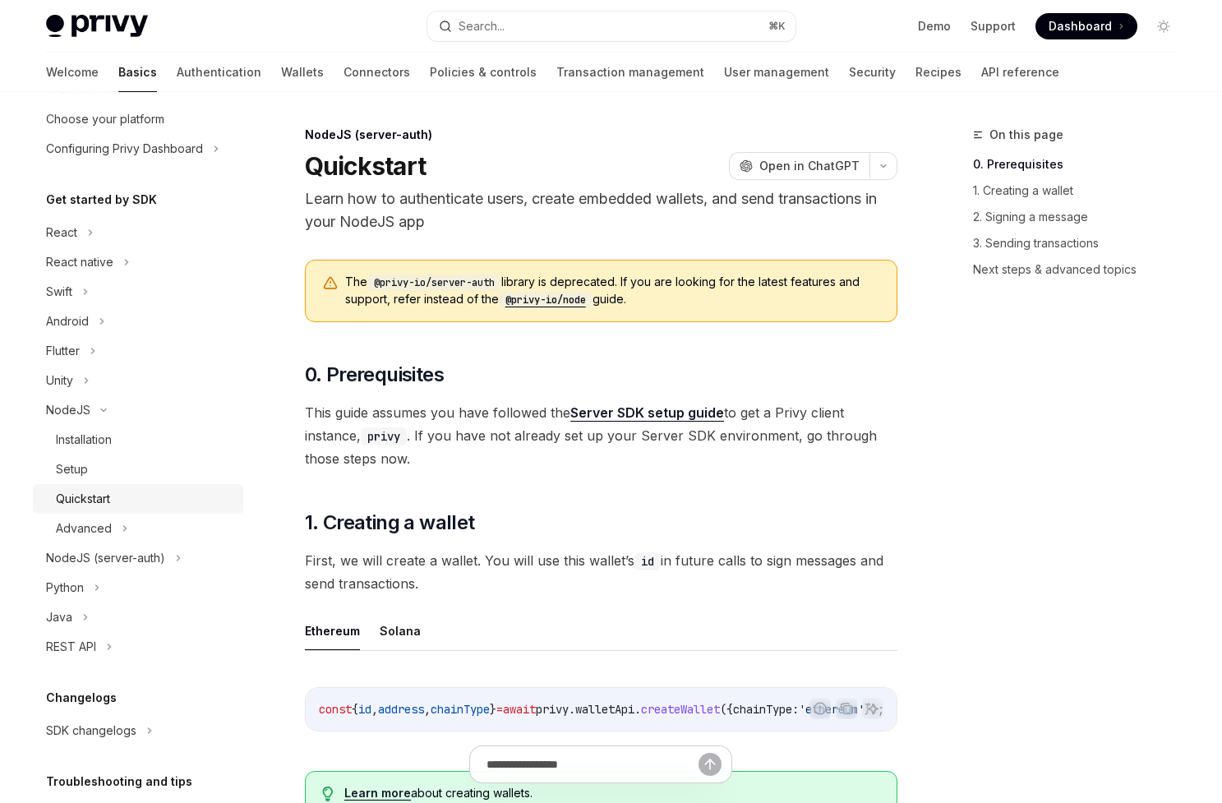
click at [117, 495] on div "Quickstart" at bounding box center [144, 499] width 177 height 20
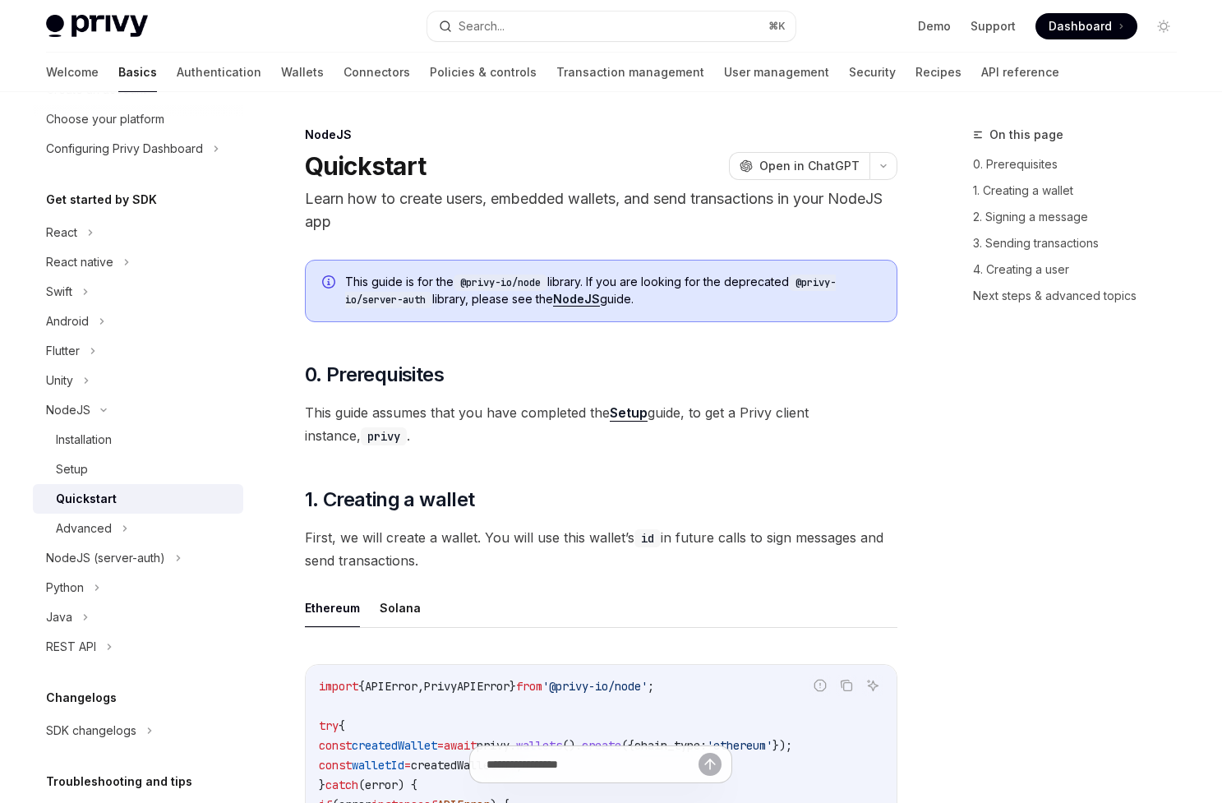
type textarea "*"
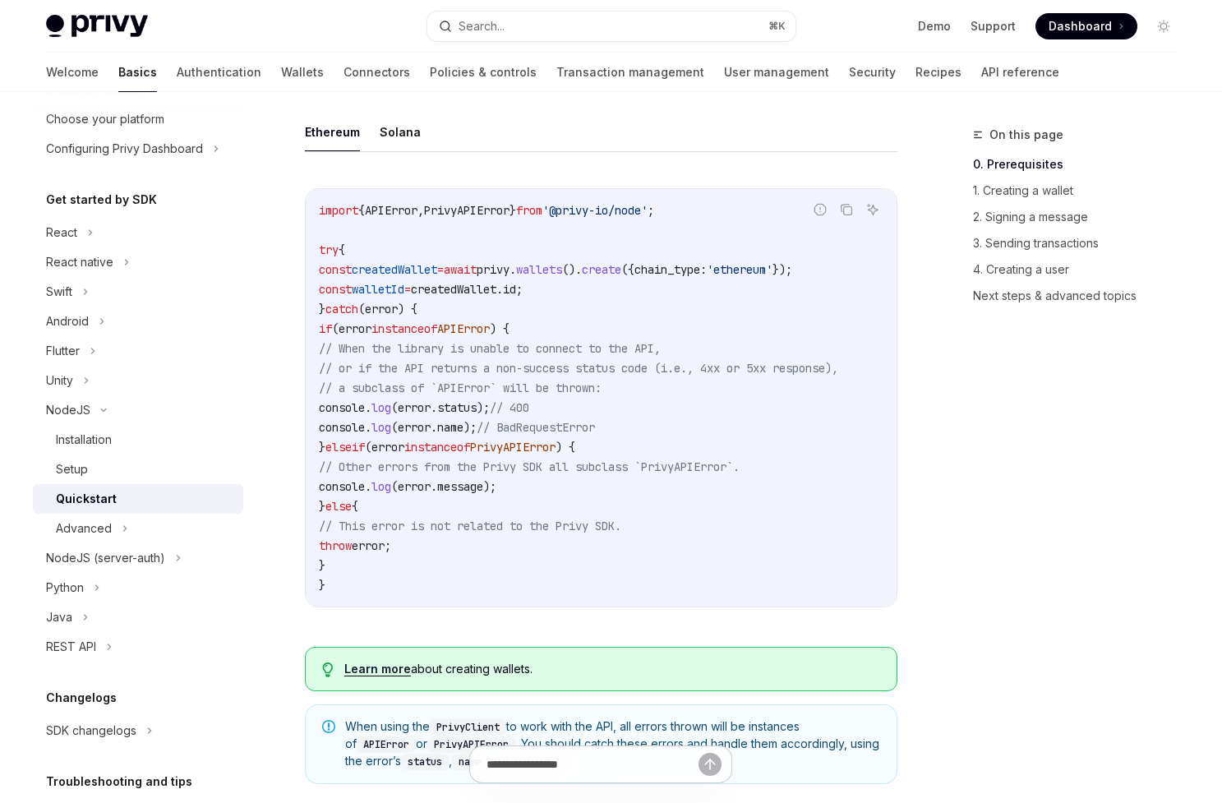
scroll to position [584, 0]
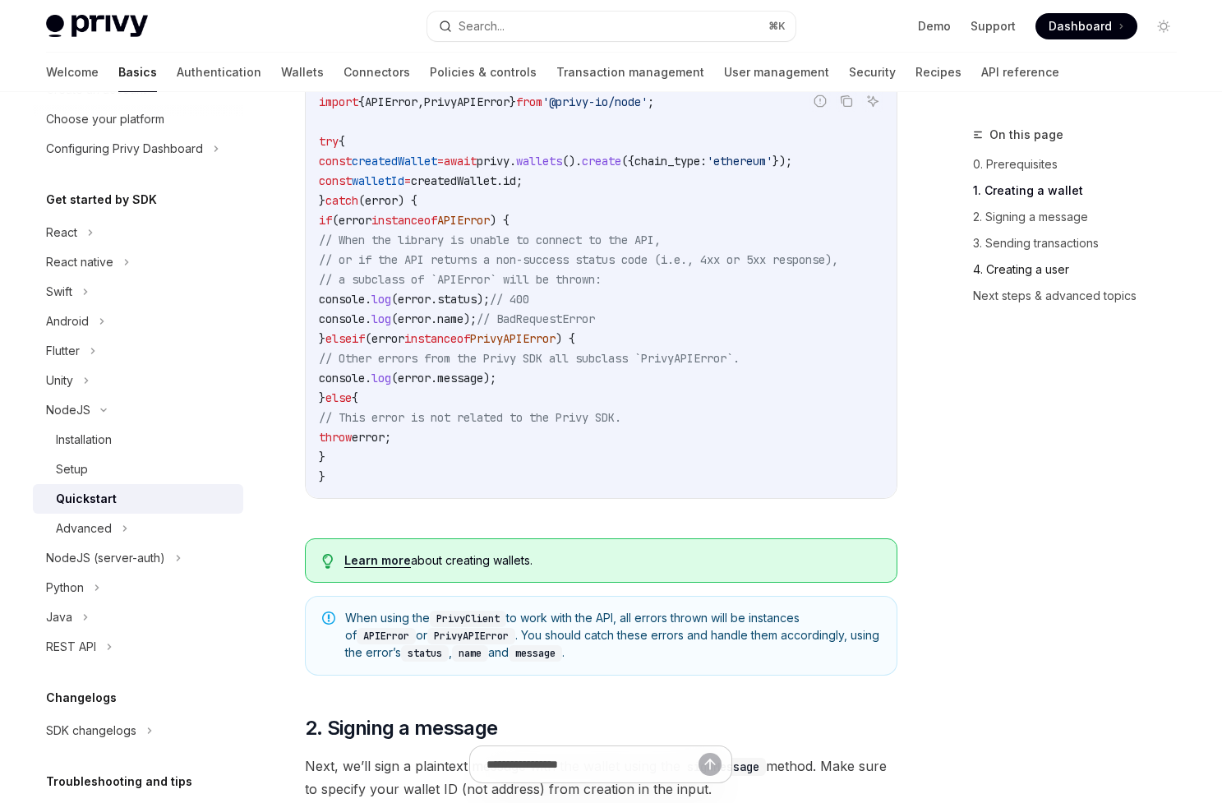
click at [1050, 274] on link "4. Creating a user" at bounding box center [1081, 269] width 217 height 26
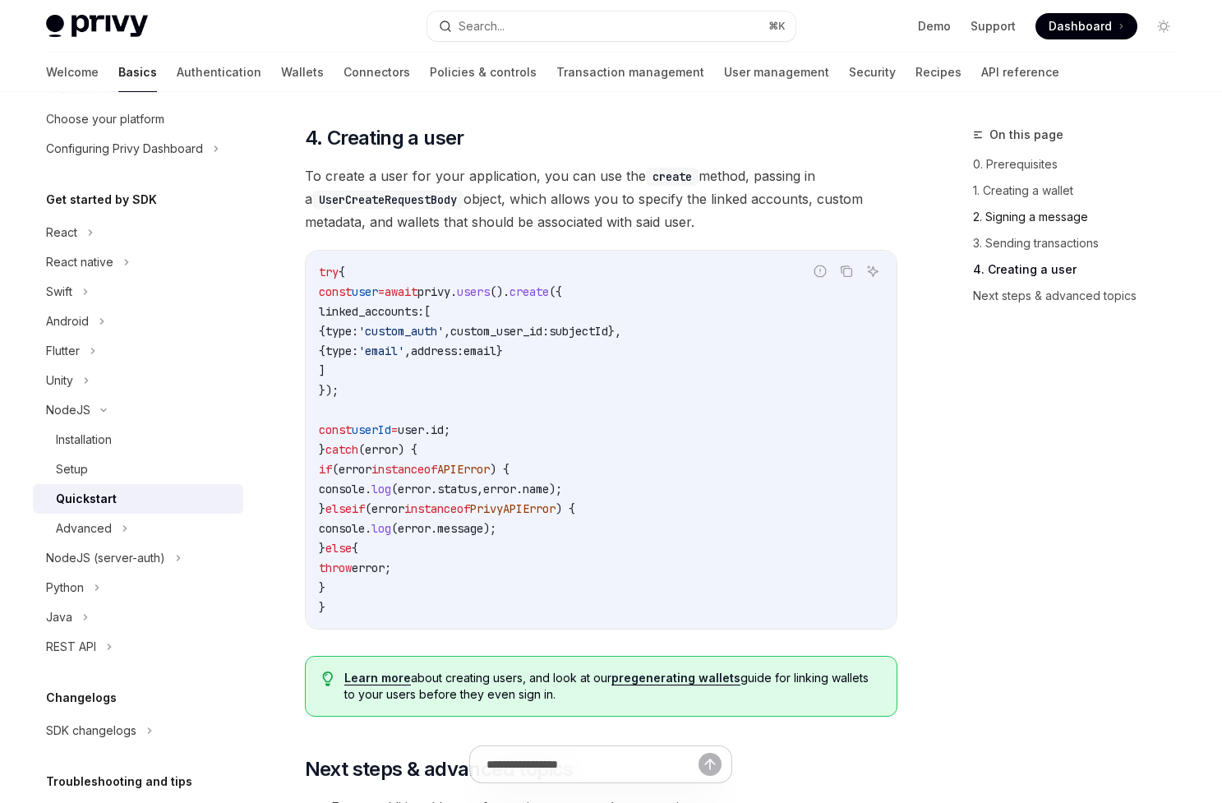
click at [1075, 216] on link "2. Signing a message" at bounding box center [1081, 217] width 217 height 26
